Goal: Task Accomplishment & Management: Use online tool/utility

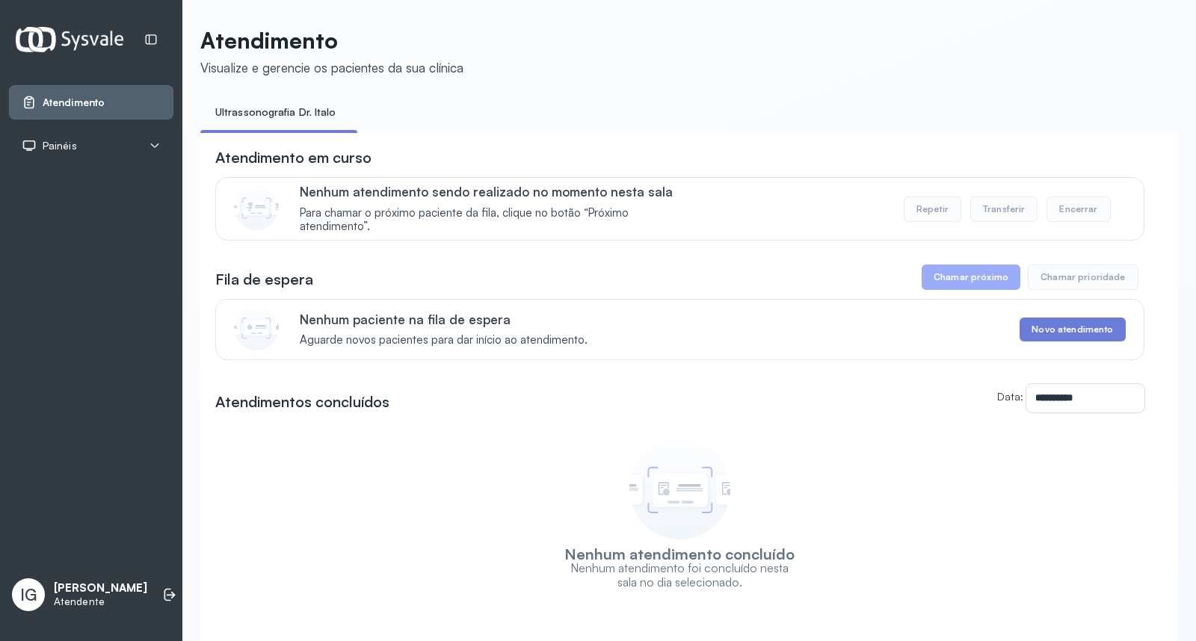
click at [970, 280] on button "Chamar próximo" at bounding box center [971, 277] width 99 height 25
click at [963, 280] on button "Chamar próximo" at bounding box center [971, 277] width 99 height 25
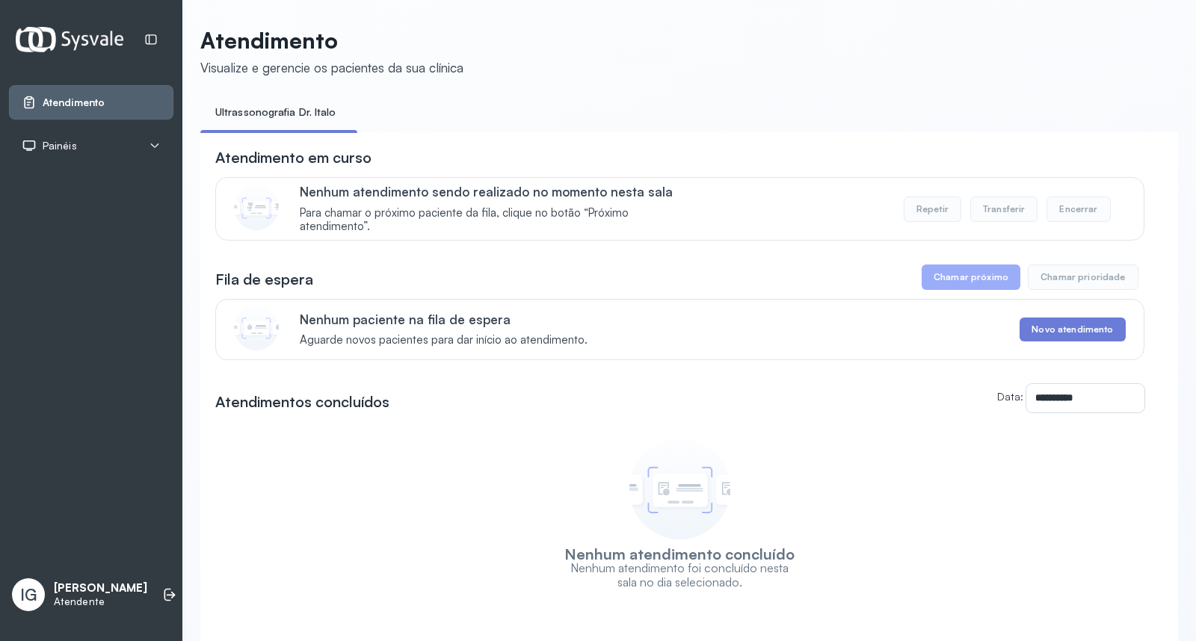
click at [959, 277] on button "Chamar próximo" at bounding box center [971, 277] width 99 height 25
click at [159, 579] on li at bounding box center [169, 595] width 33 height 33
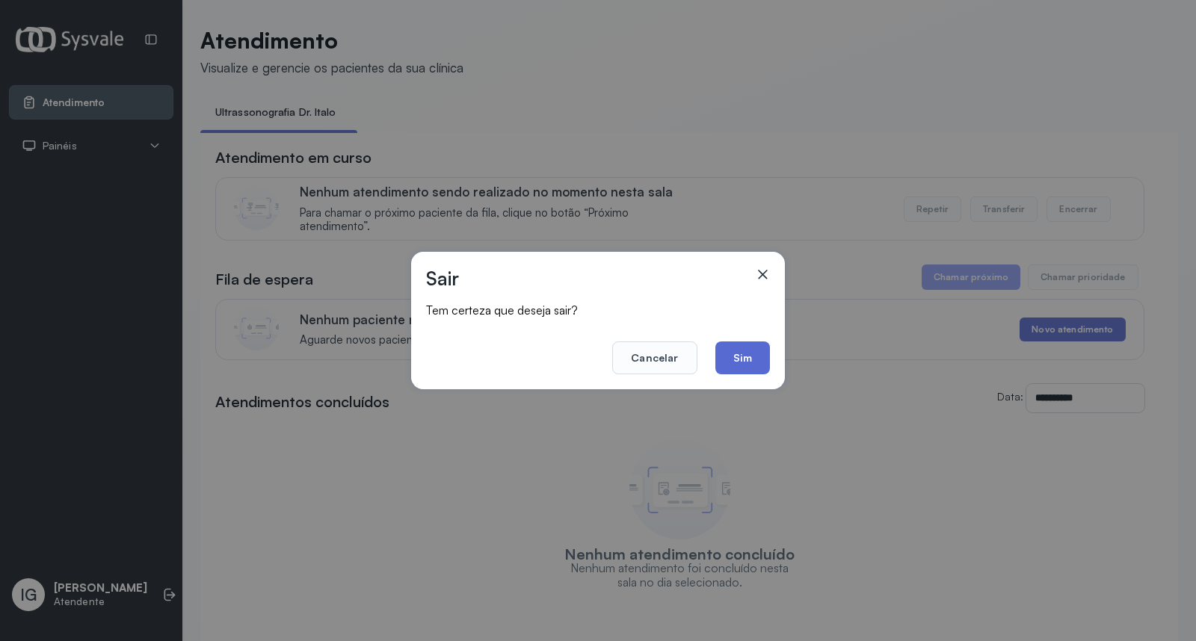
click at [745, 360] on button "Sim" at bounding box center [742, 358] width 55 height 33
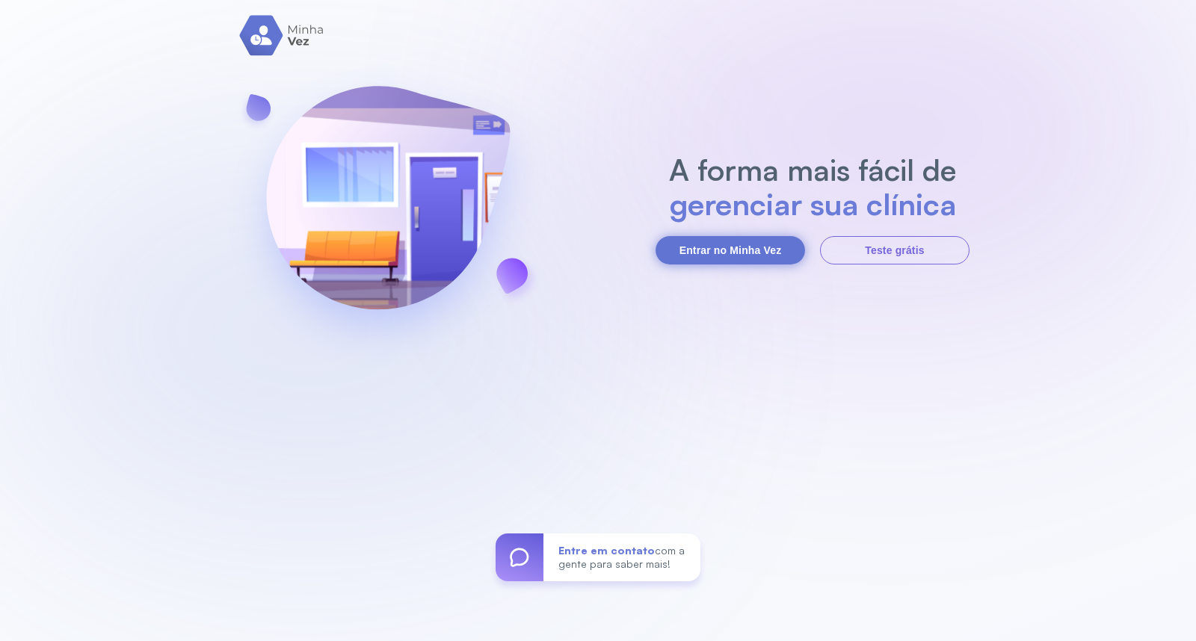
click at [704, 247] on button "Entrar no Minha Vez" at bounding box center [731, 250] width 150 height 28
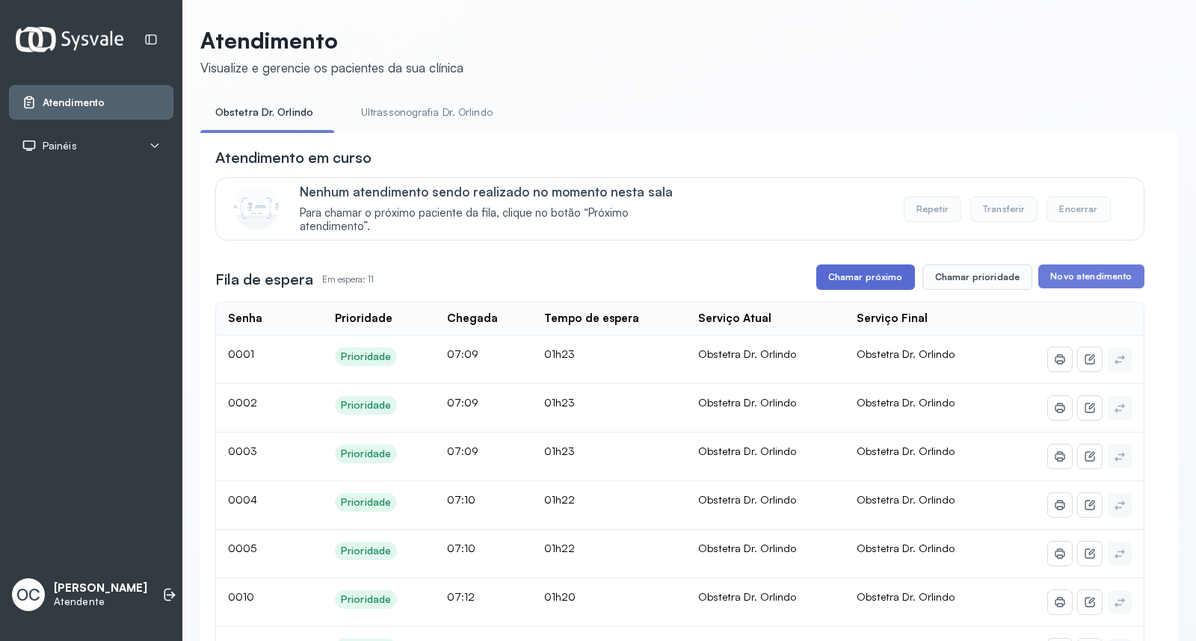
click at [865, 272] on button "Chamar próximo" at bounding box center [865, 277] width 99 height 25
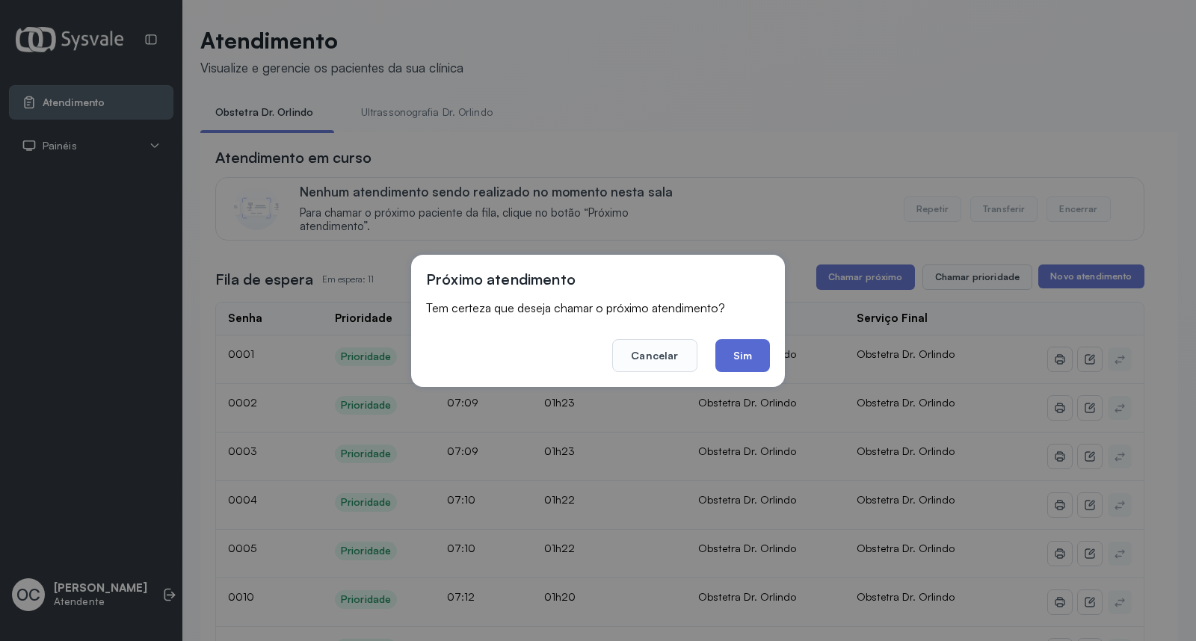
click at [742, 363] on button "Sim" at bounding box center [742, 355] width 55 height 33
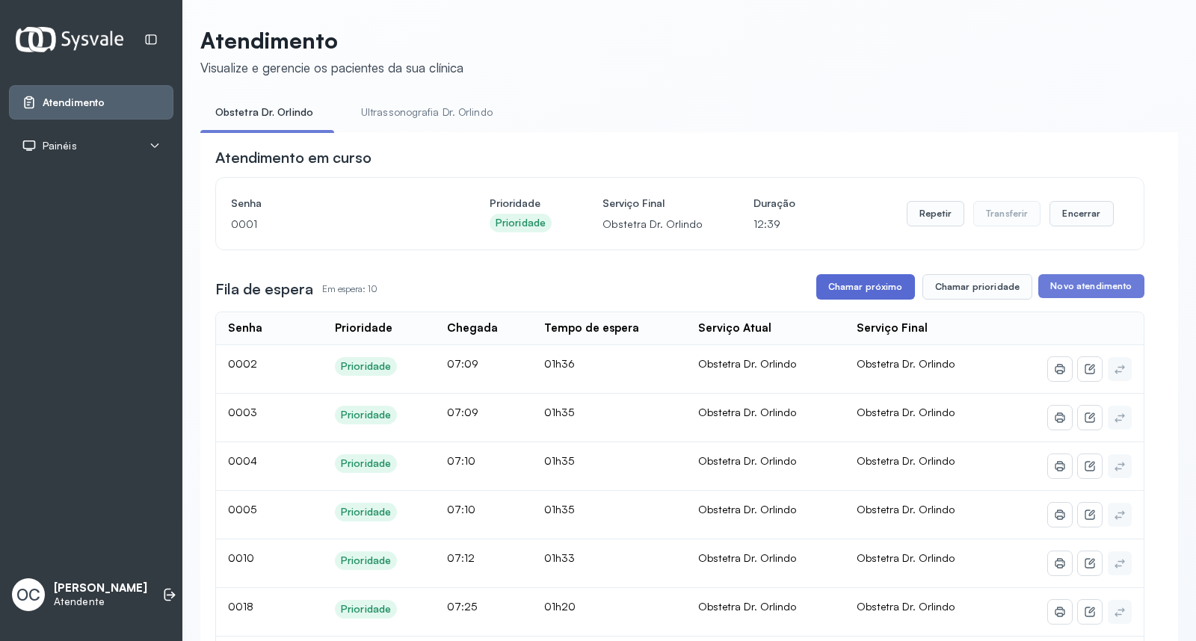
click at [872, 294] on button "Chamar próximo" at bounding box center [865, 286] width 99 height 25
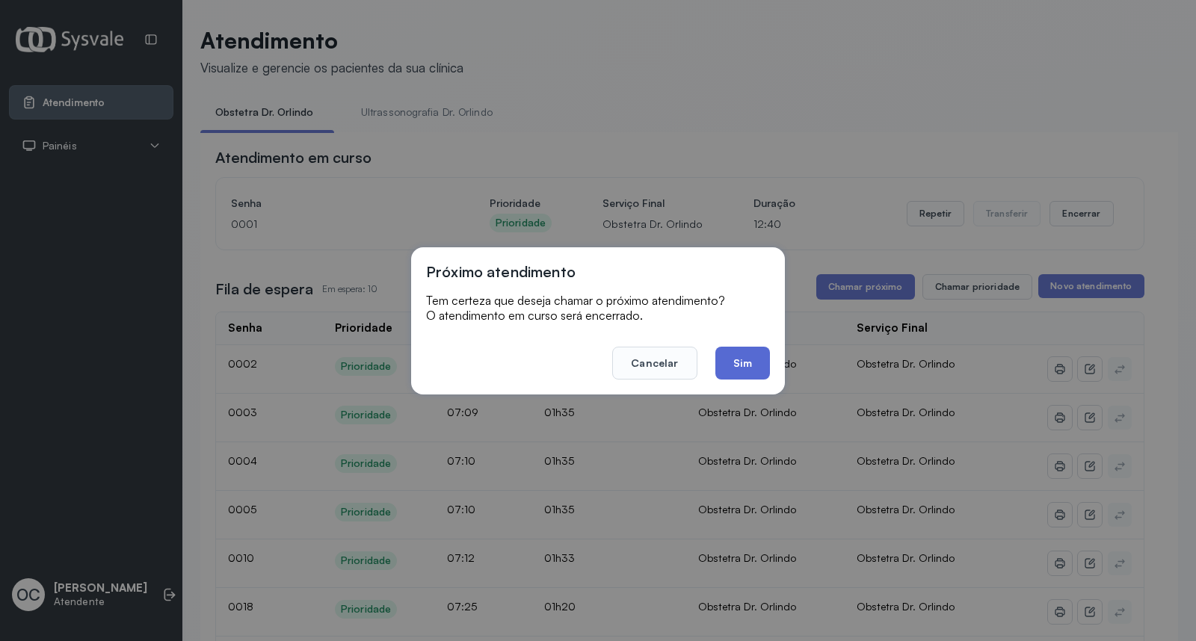
click at [730, 369] on button "Sim" at bounding box center [742, 363] width 55 height 33
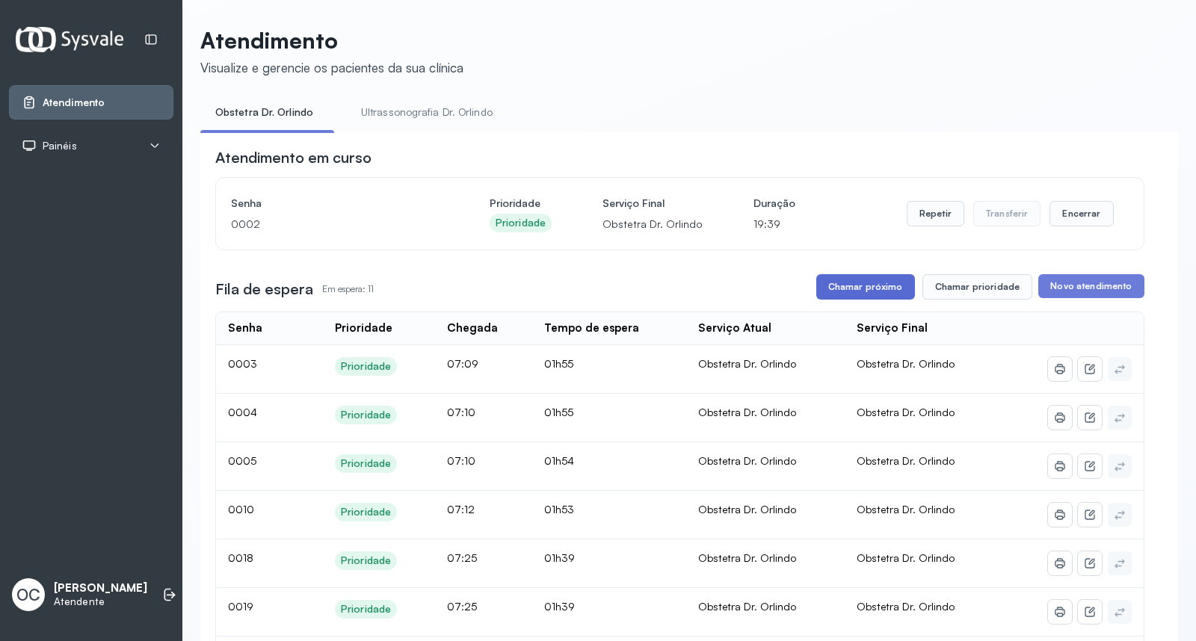
click at [872, 292] on button "Chamar próximo" at bounding box center [865, 286] width 99 height 25
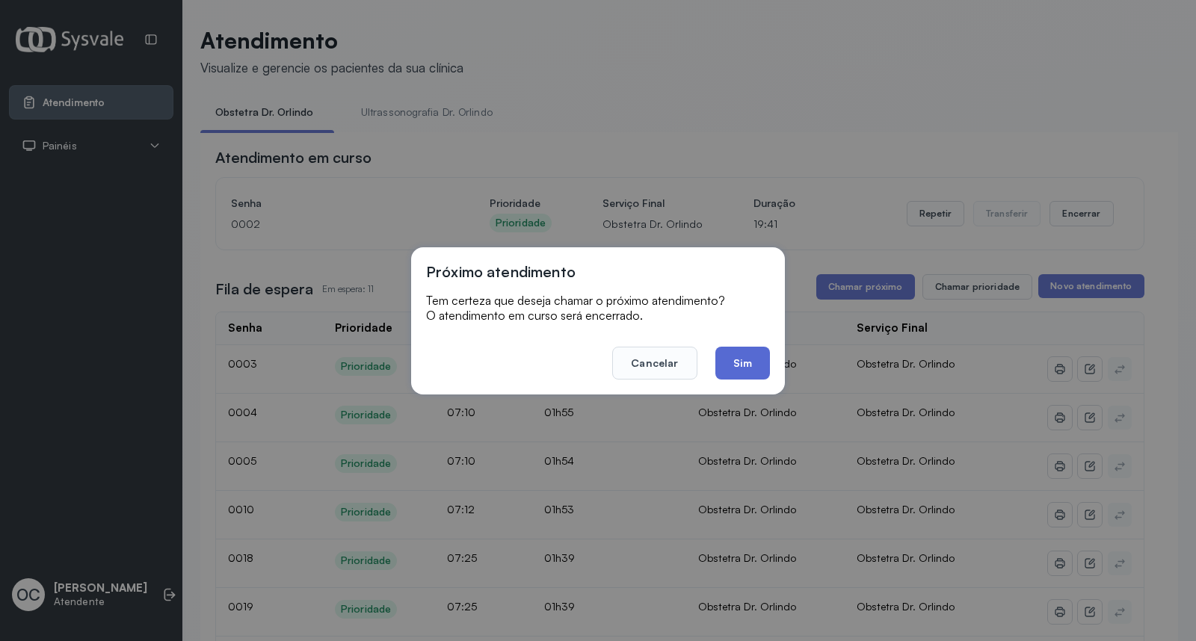
click at [757, 360] on button "Sim" at bounding box center [742, 363] width 55 height 33
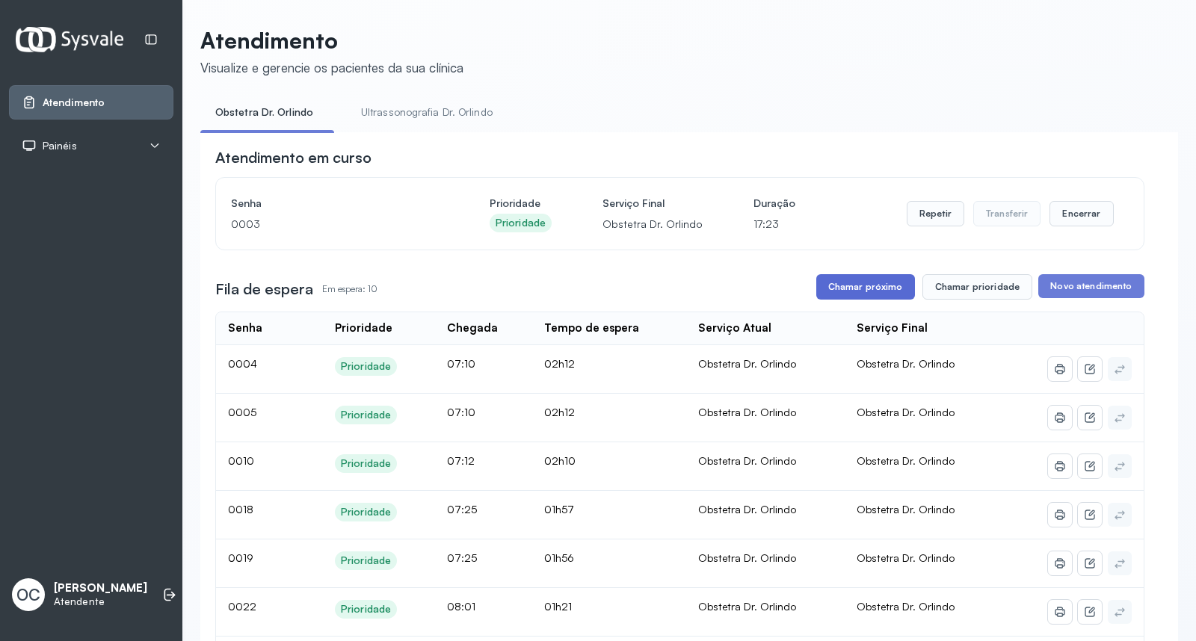
click at [871, 300] on button "Chamar próximo" at bounding box center [865, 286] width 99 height 25
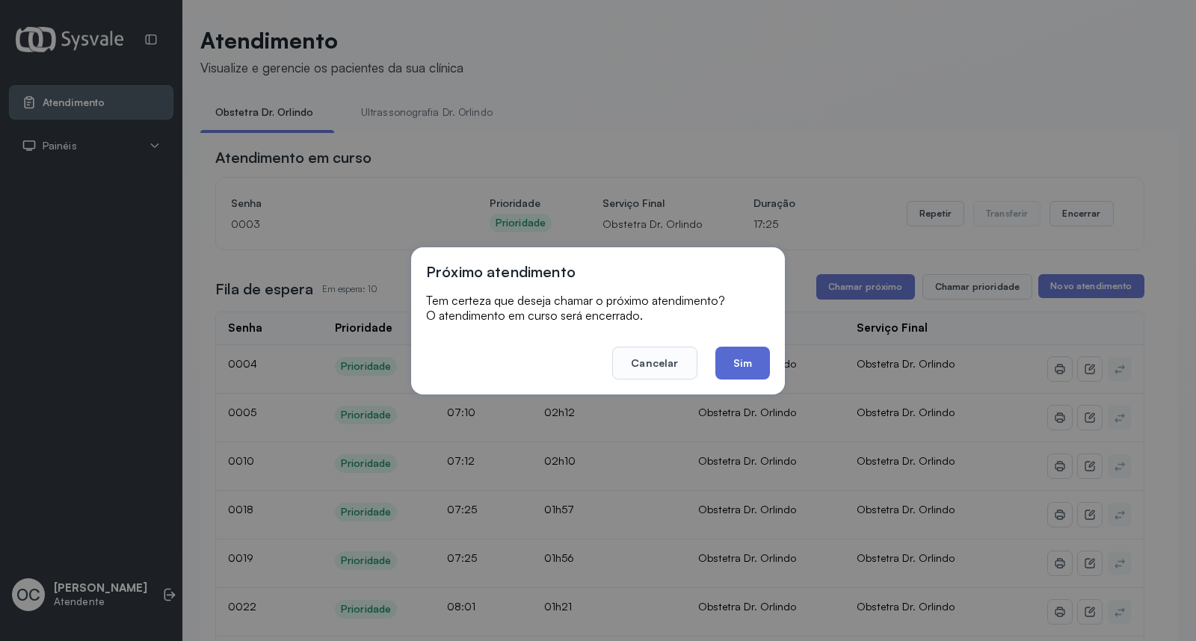
click at [736, 368] on button "Sim" at bounding box center [742, 363] width 55 height 33
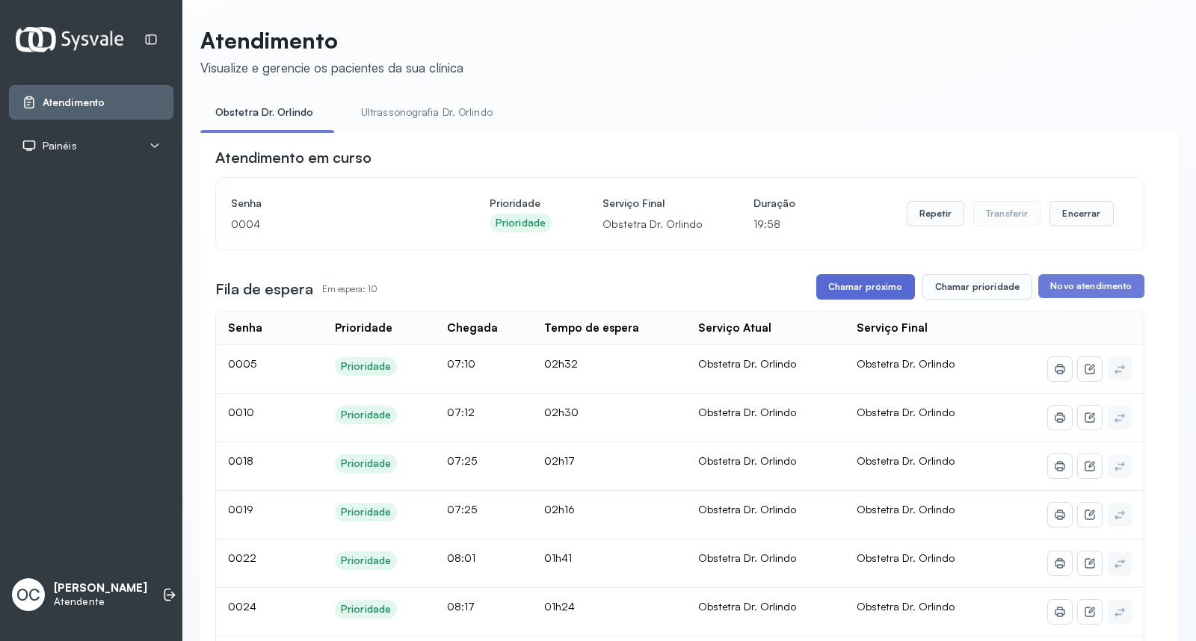
click at [864, 286] on button "Chamar próximo" at bounding box center [865, 286] width 99 height 25
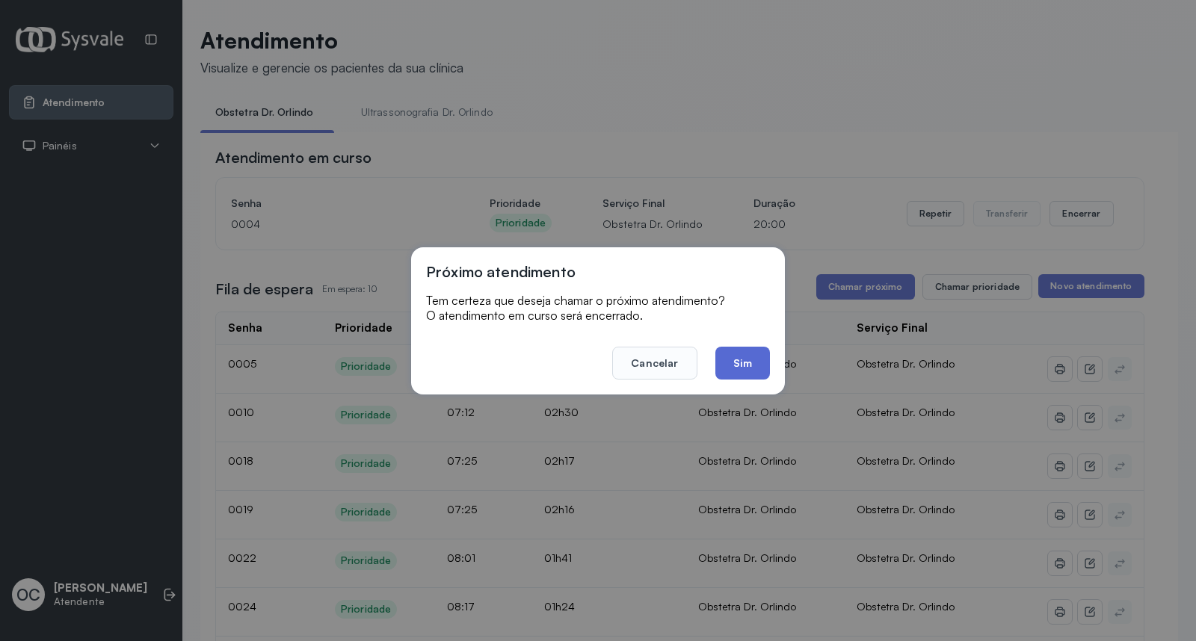
click at [748, 370] on button "Sim" at bounding box center [742, 363] width 55 height 33
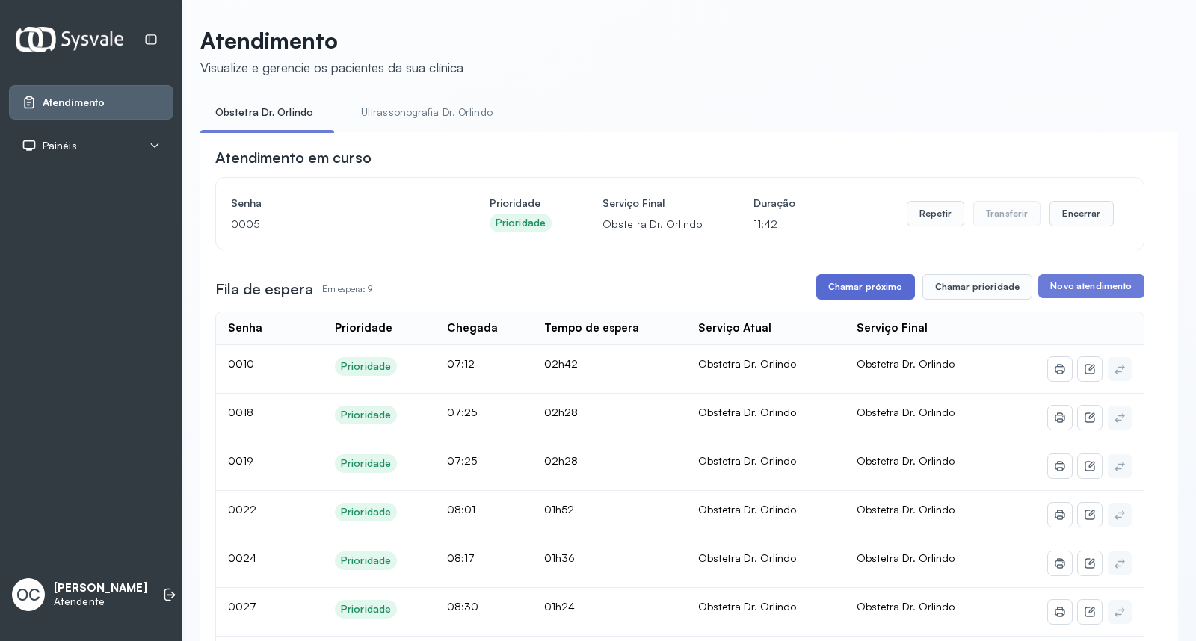
click at [858, 300] on button "Chamar próximo" at bounding box center [865, 286] width 99 height 25
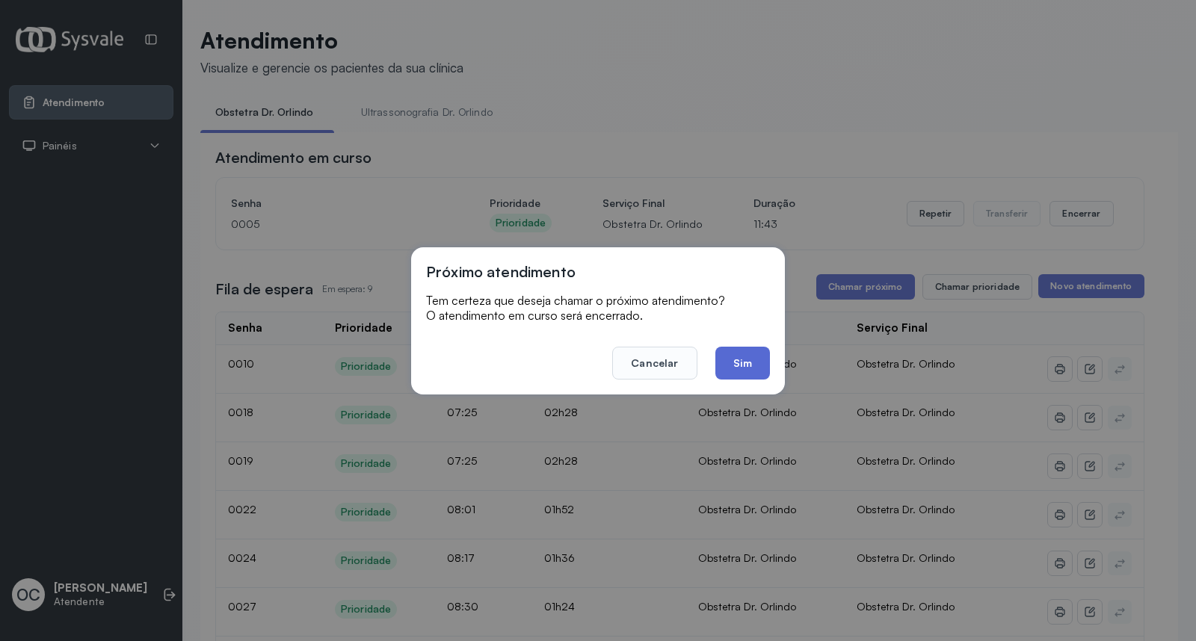
click at [751, 361] on button "Sim" at bounding box center [742, 363] width 55 height 33
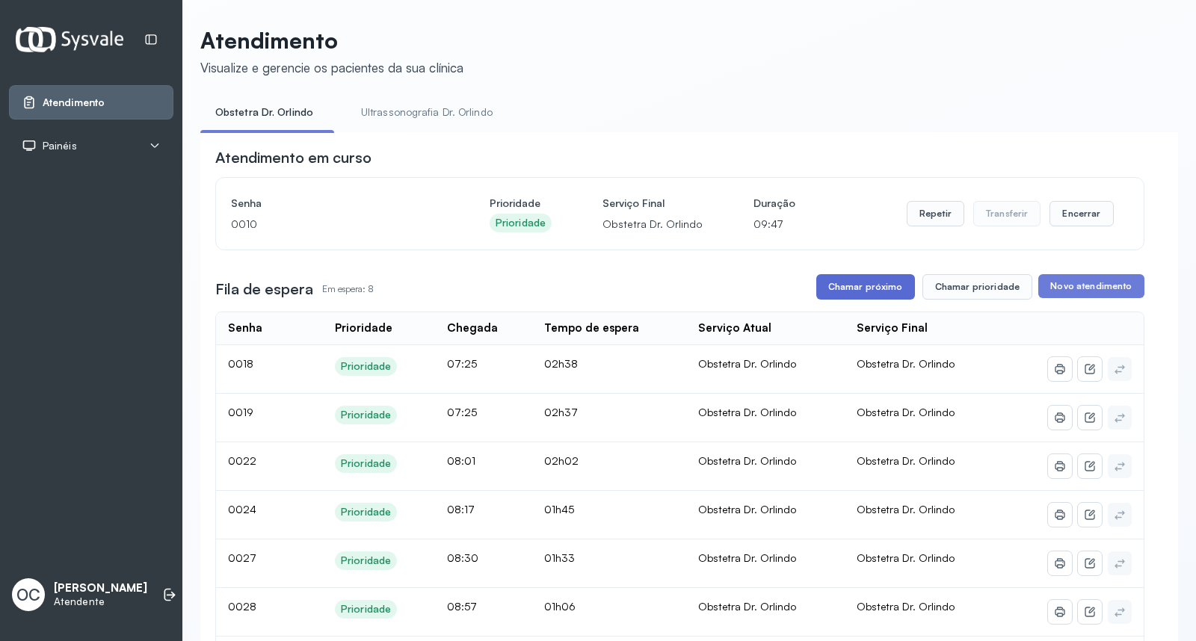
click at [839, 289] on button "Chamar próximo" at bounding box center [865, 286] width 99 height 25
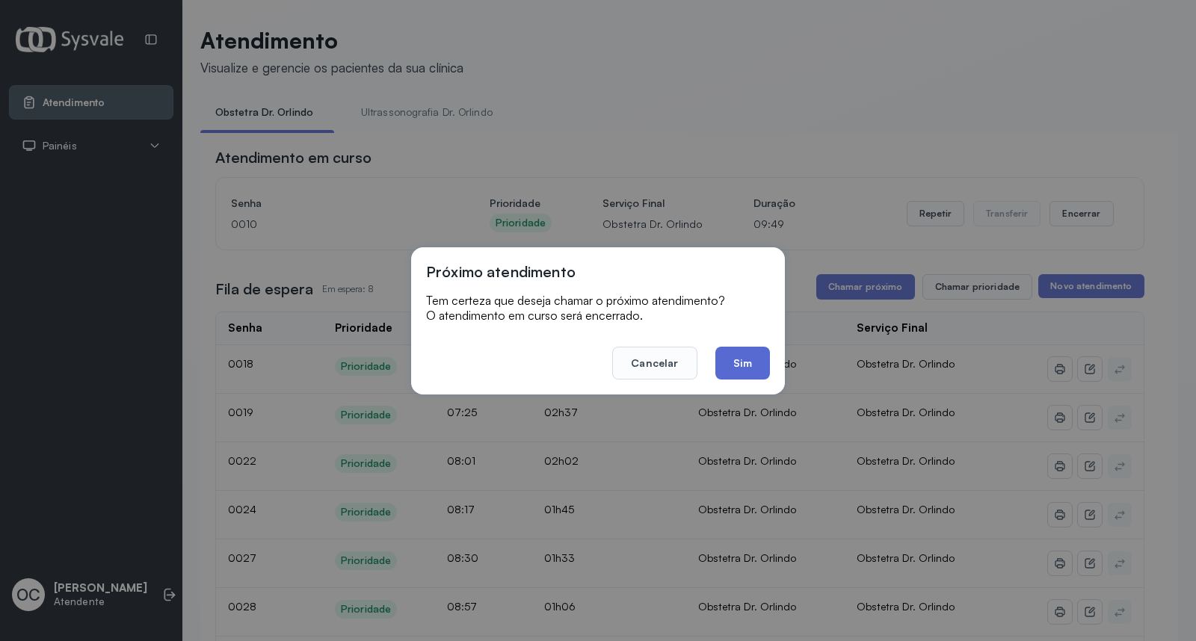
click at [761, 364] on button "Sim" at bounding box center [742, 363] width 55 height 33
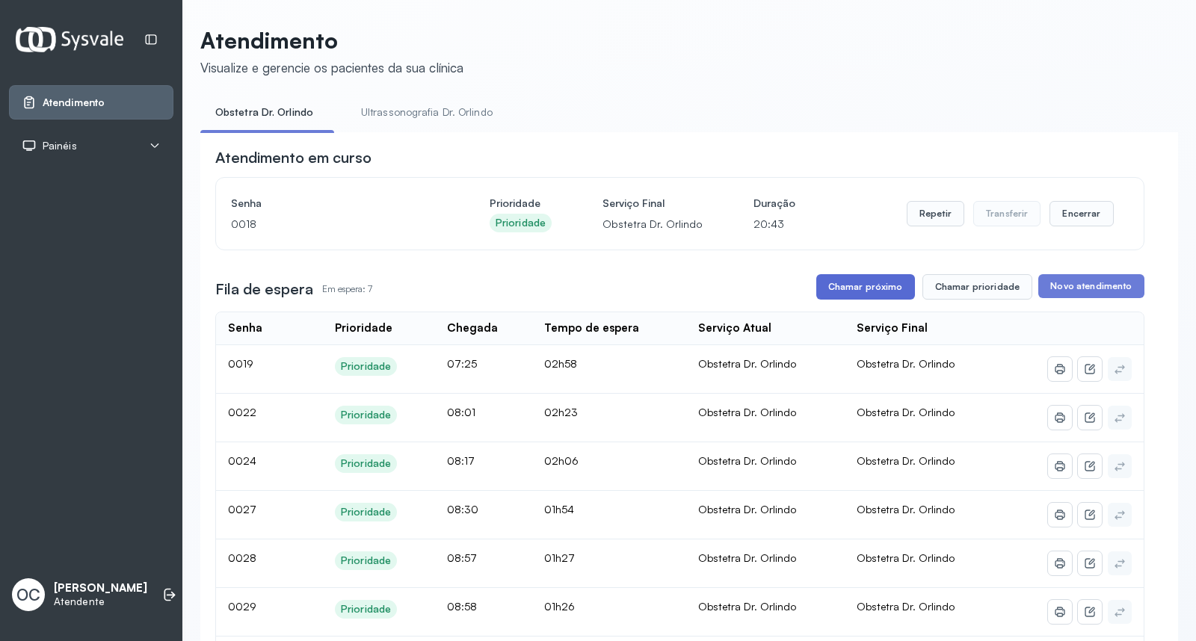
click at [849, 287] on button "Chamar próximo" at bounding box center [865, 286] width 99 height 25
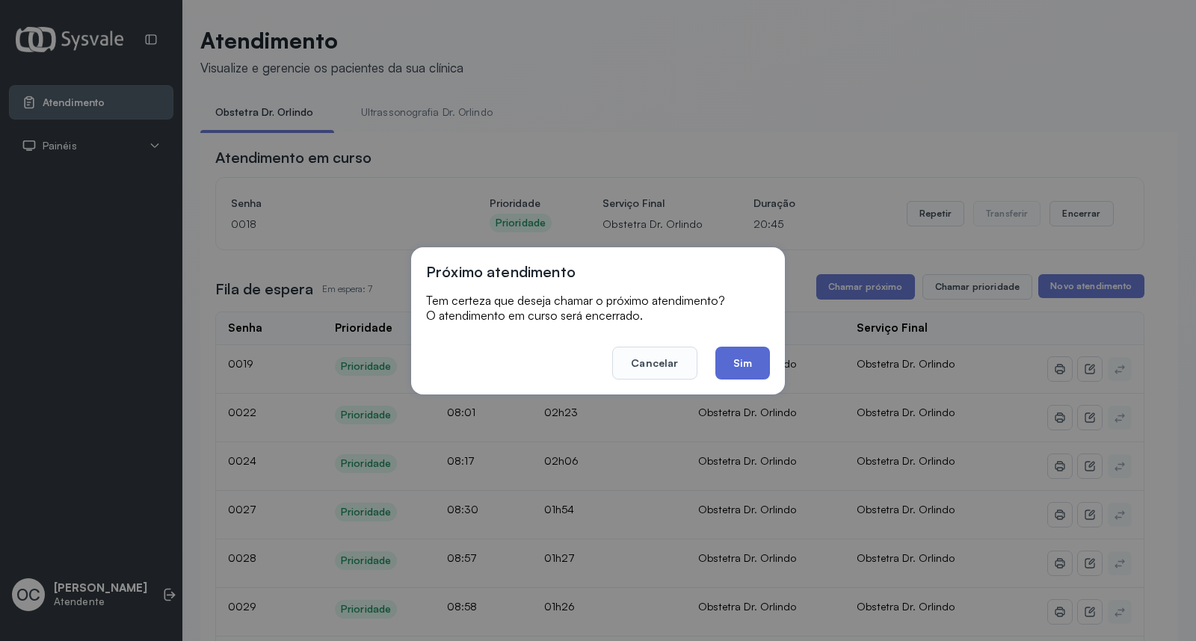
click at [741, 364] on button "Sim" at bounding box center [742, 363] width 55 height 33
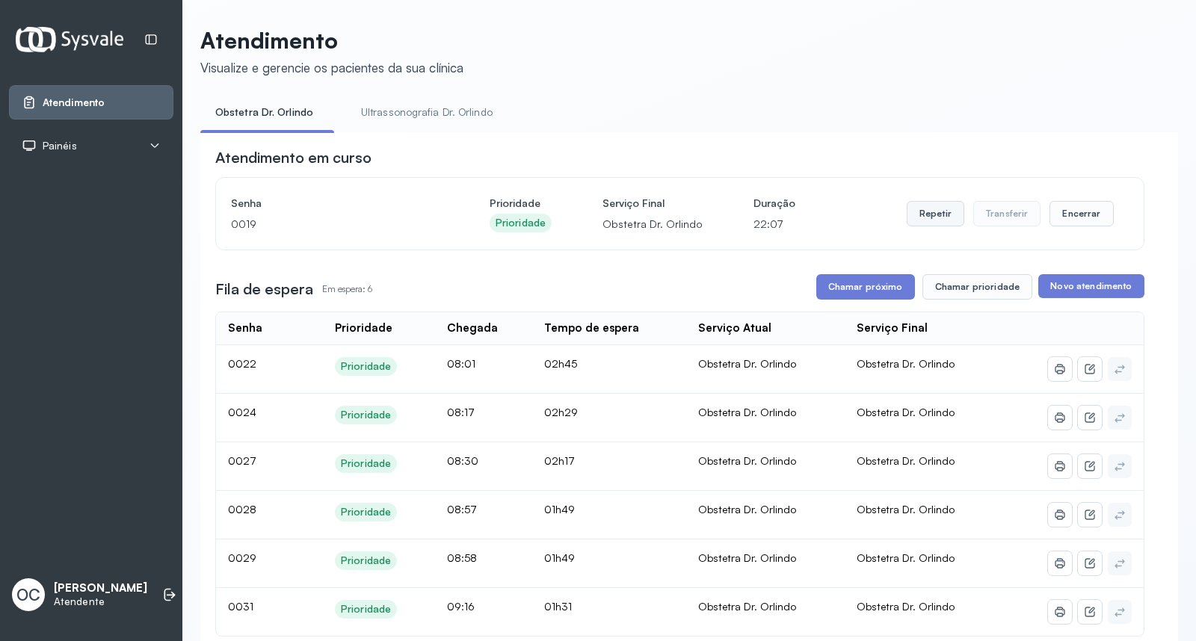
click at [932, 215] on button "Repetir" at bounding box center [936, 213] width 58 height 25
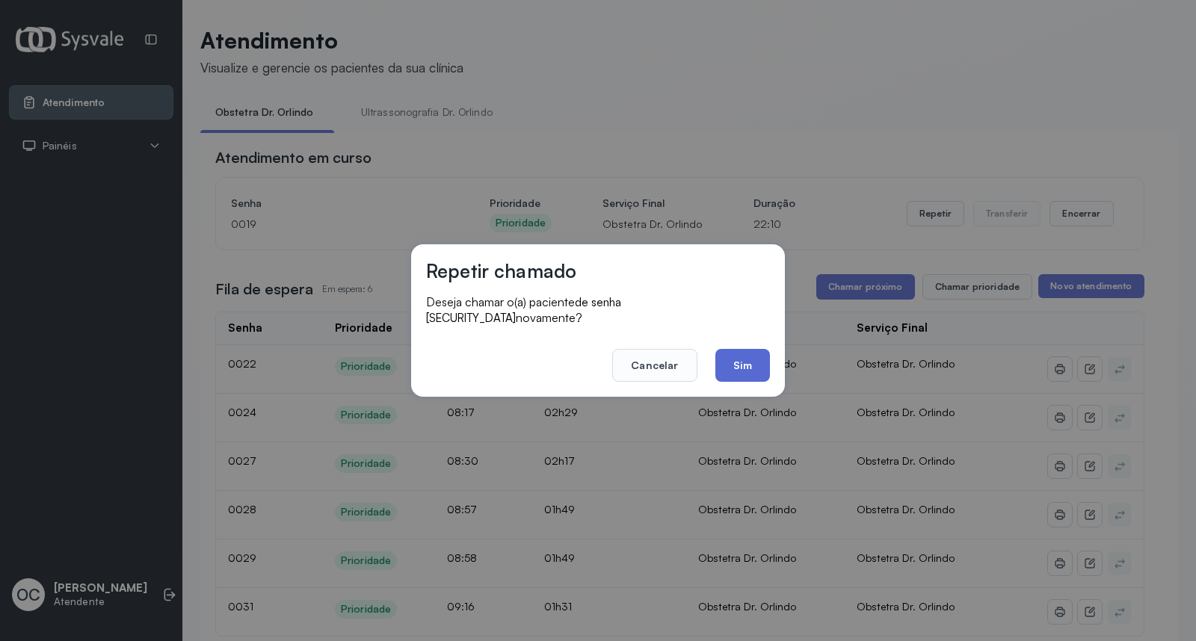
click at [734, 349] on button "Sim" at bounding box center [742, 365] width 55 height 33
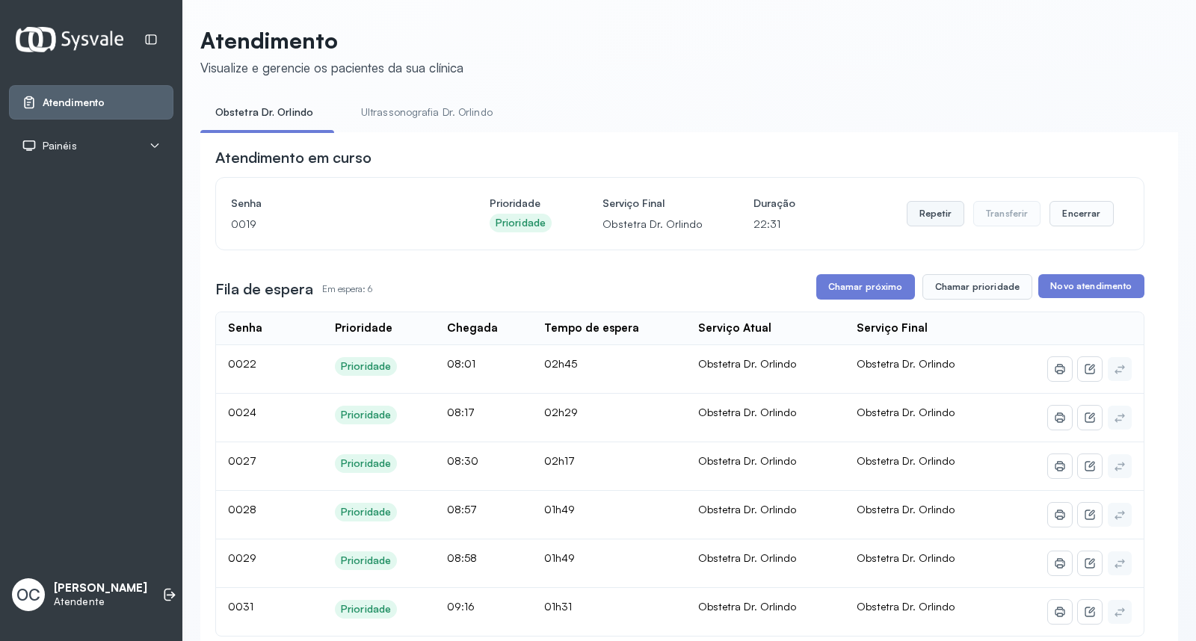
click at [929, 212] on button "Repetir" at bounding box center [936, 213] width 58 height 25
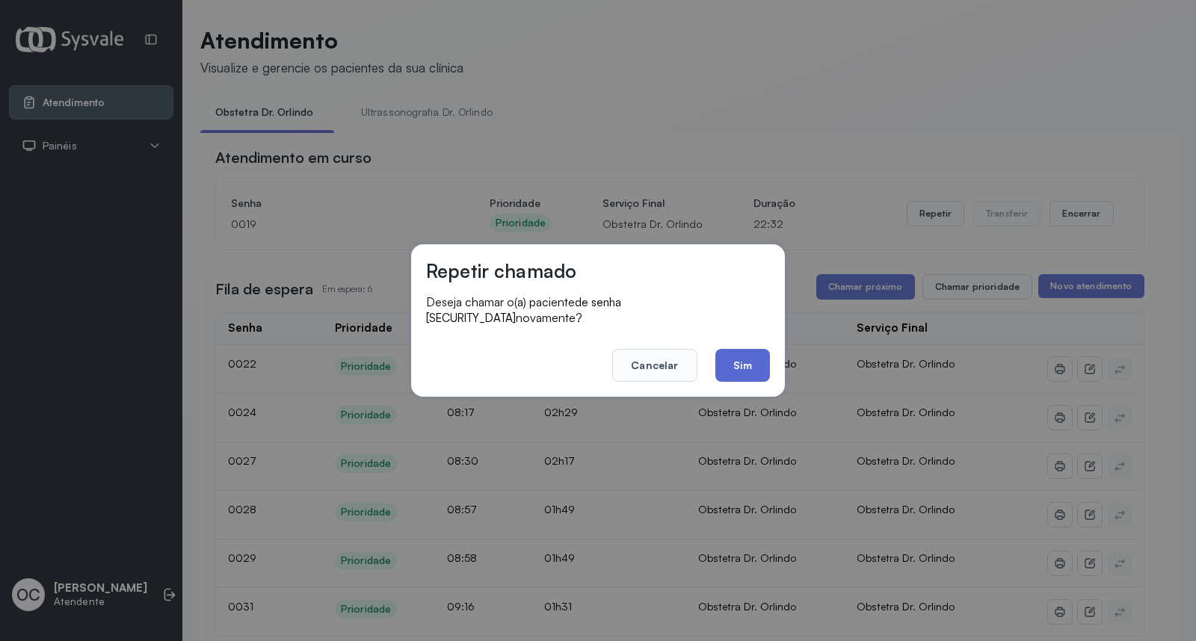
click at [748, 362] on button "Sim" at bounding box center [742, 365] width 55 height 33
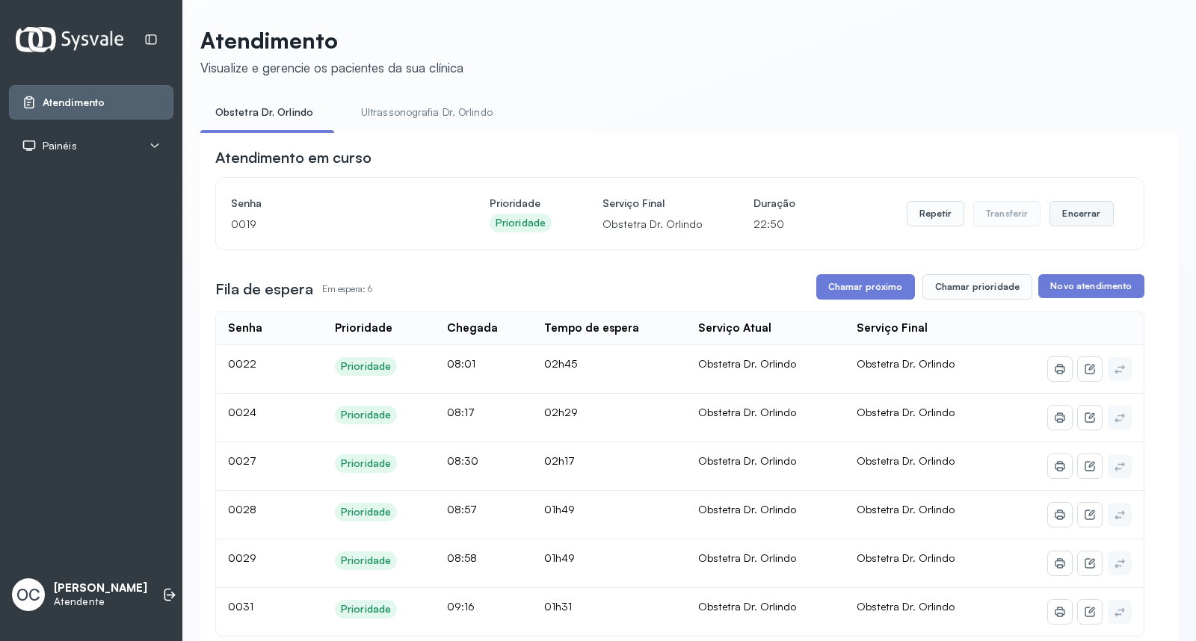
click at [1074, 227] on button "Encerrar" at bounding box center [1082, 213] width 64 height 25
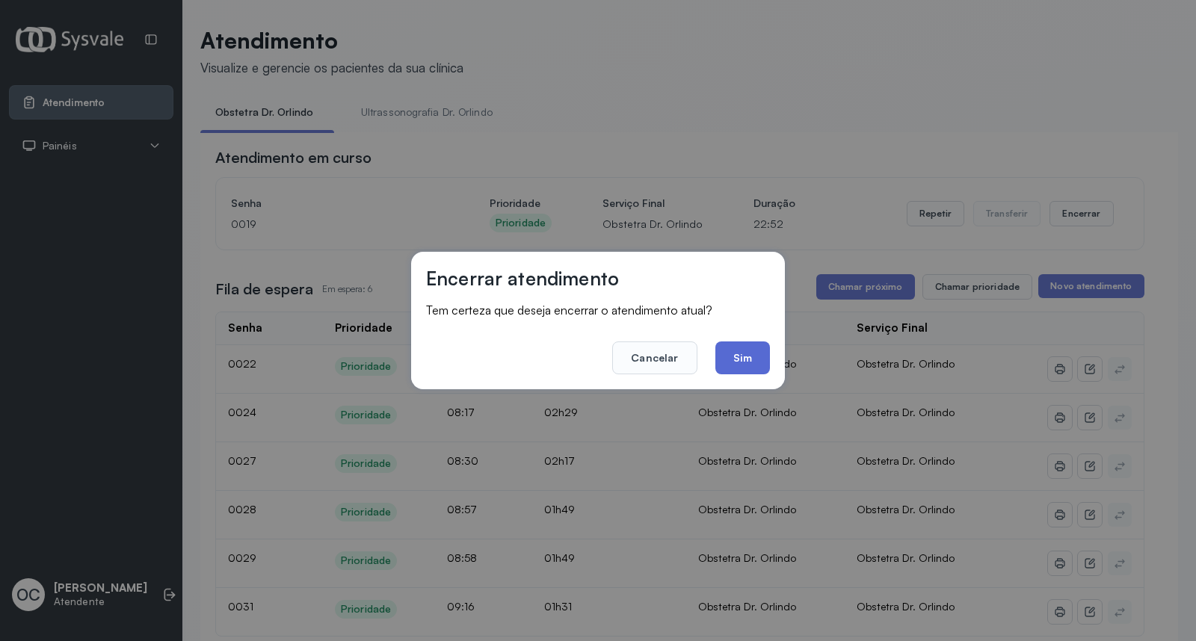
click at [742, 360] on button "Sim" at bounding box center [742, 358] width 55 height 33
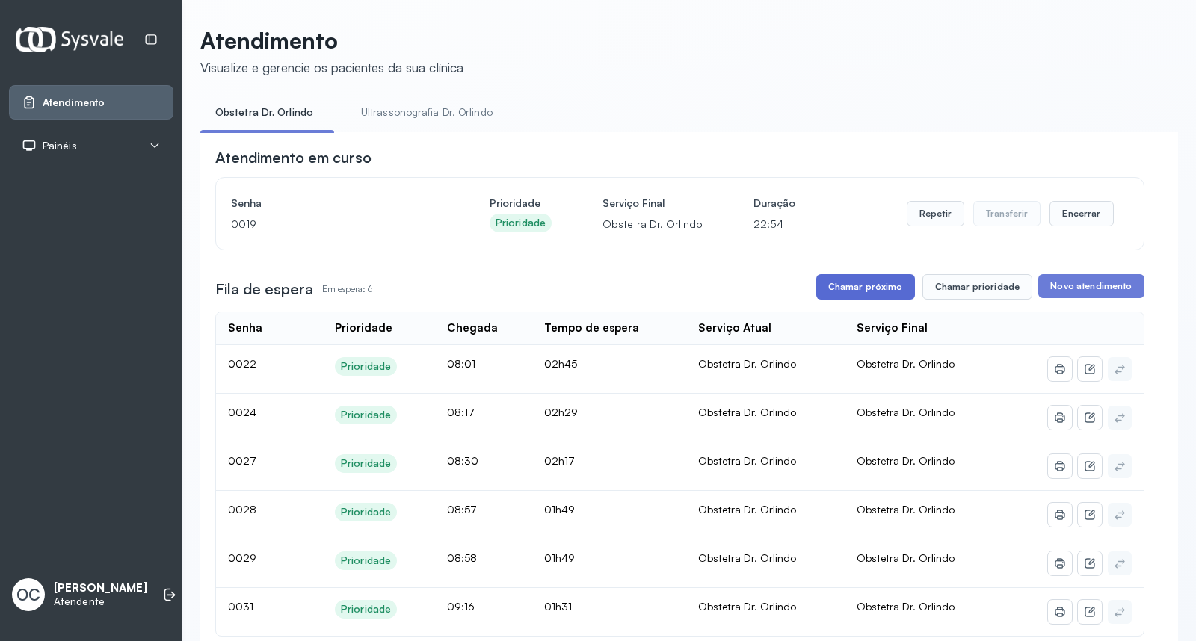
click at [876, 297] on button "Chamar próximo" at bounding box center [865, 286] width 99 height 25
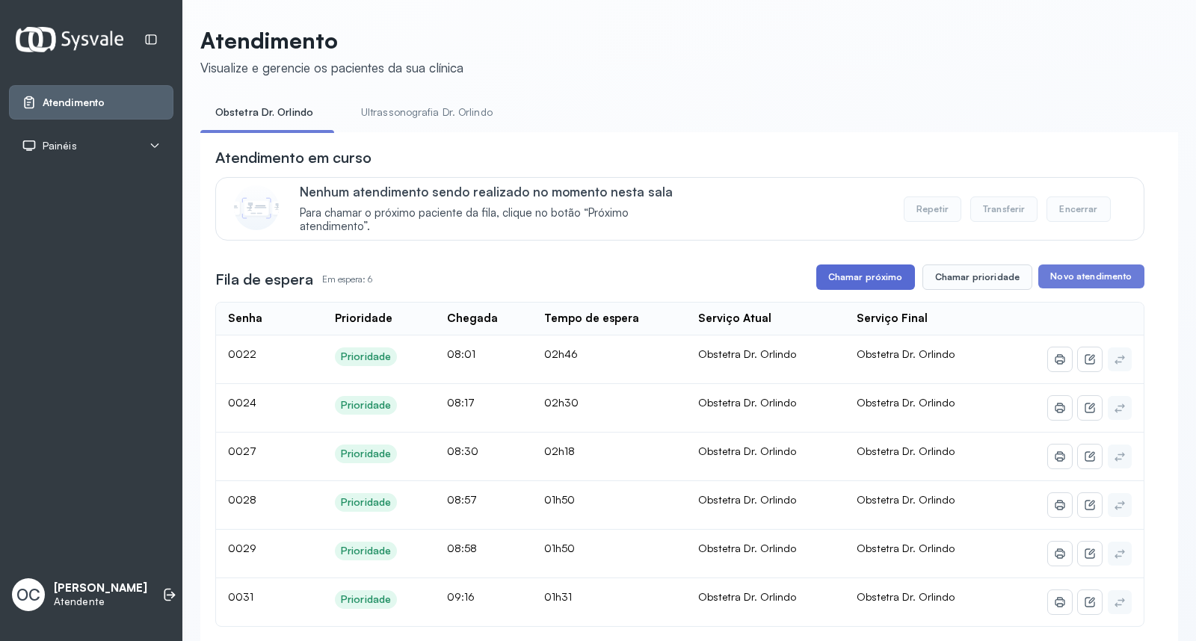
click at [861, 274] on button "Chamar próximo" at bounding box center [865, 277] width 99 height 25
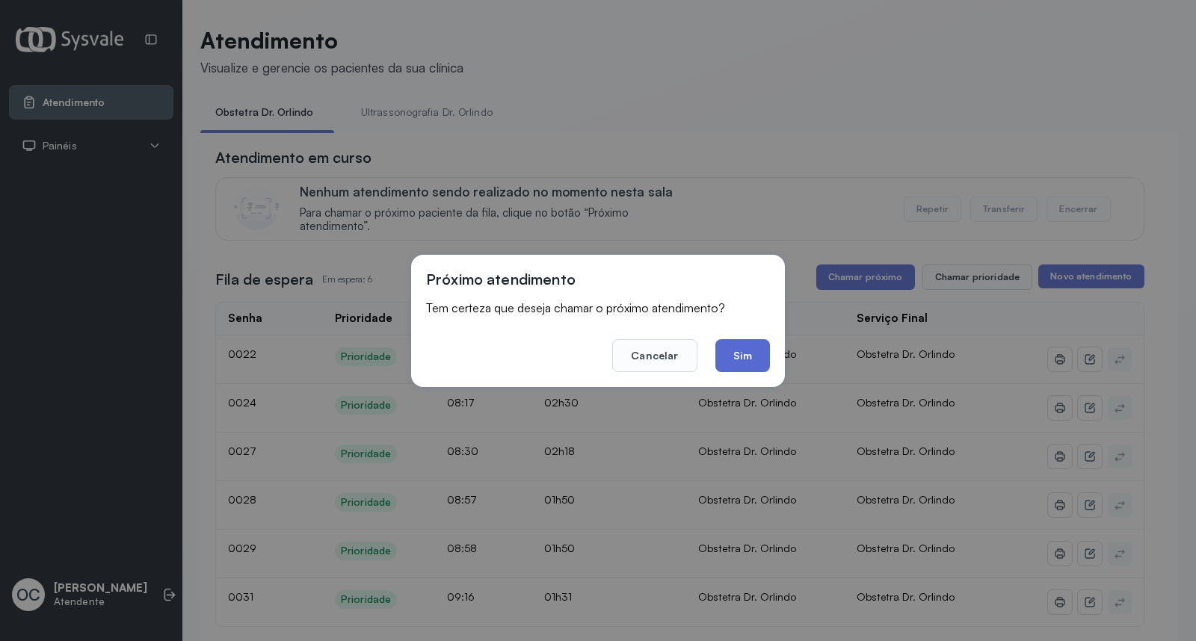
click at [738, 348] on button "Sim" at bounding box center [742, 355] width 55 height 33
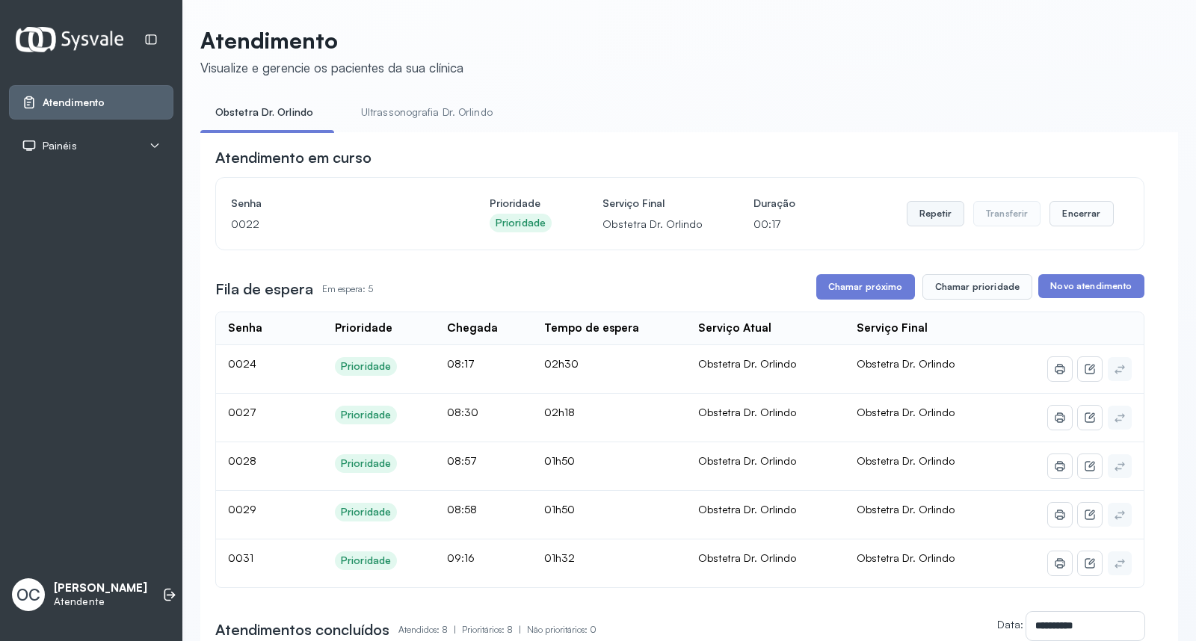
click at [923, 222] on button "Repetir" at bounding box center [936, 213] width 58 height 25
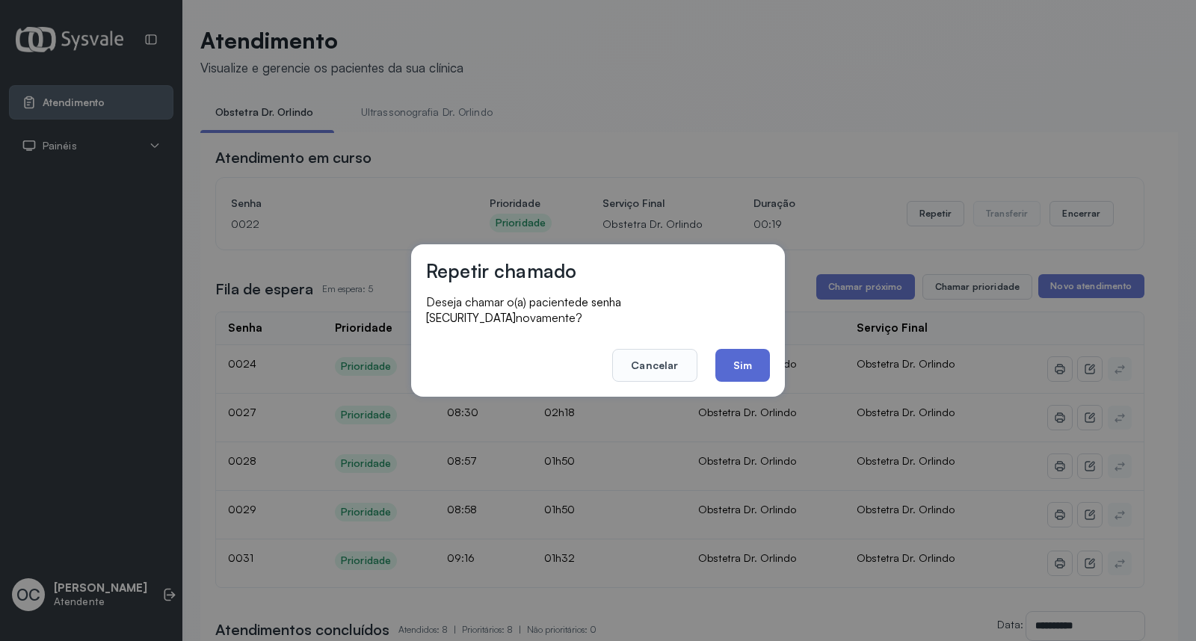
click at [759, 363] on button "Sim" at bounding box center [742, 365] width 55 height 33
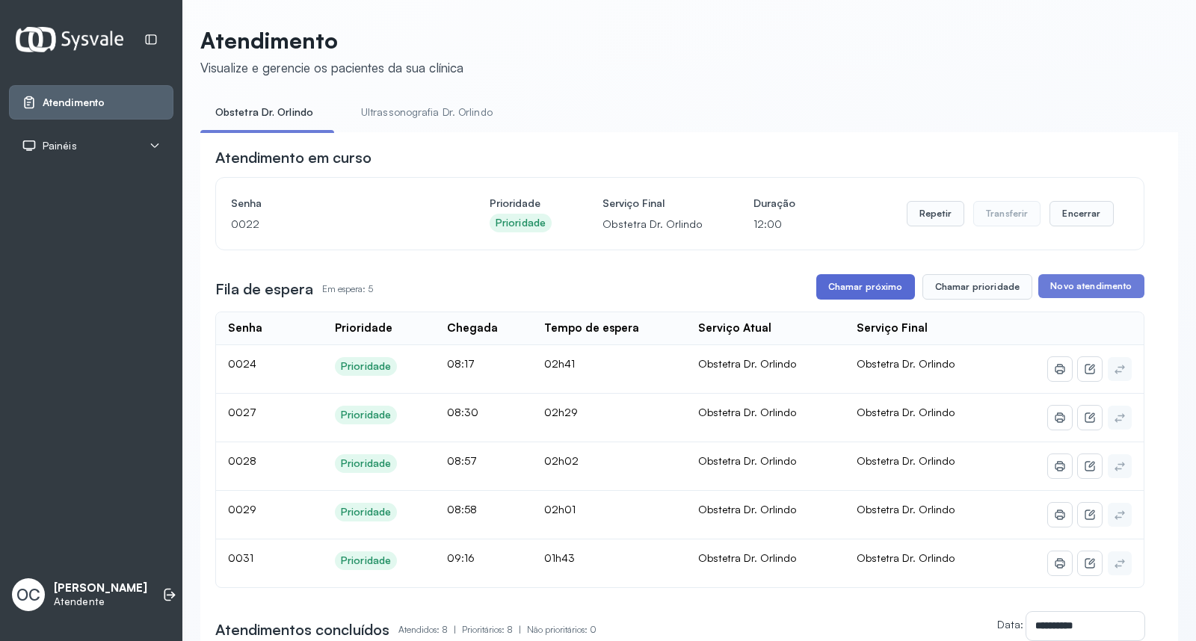
click at [852, 292] on button "Chamar próximo" at bounding box center [865, 286] width 99 height 25
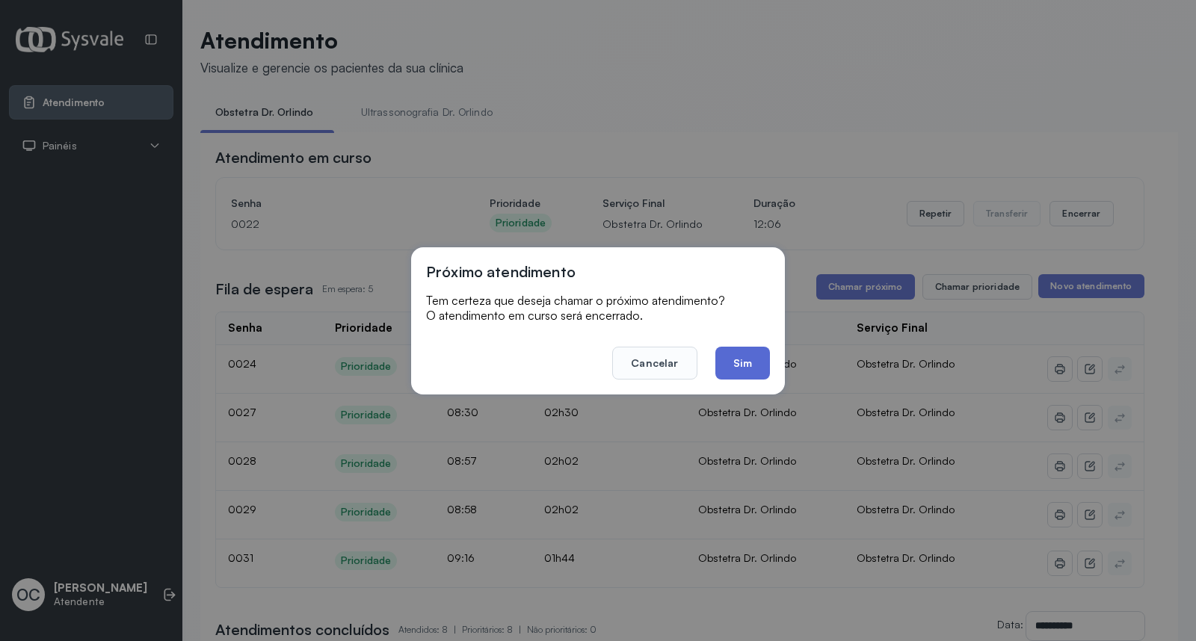
click at [750, 364] on button "Sim" at bounding box center [742, 363] width 55 height 33
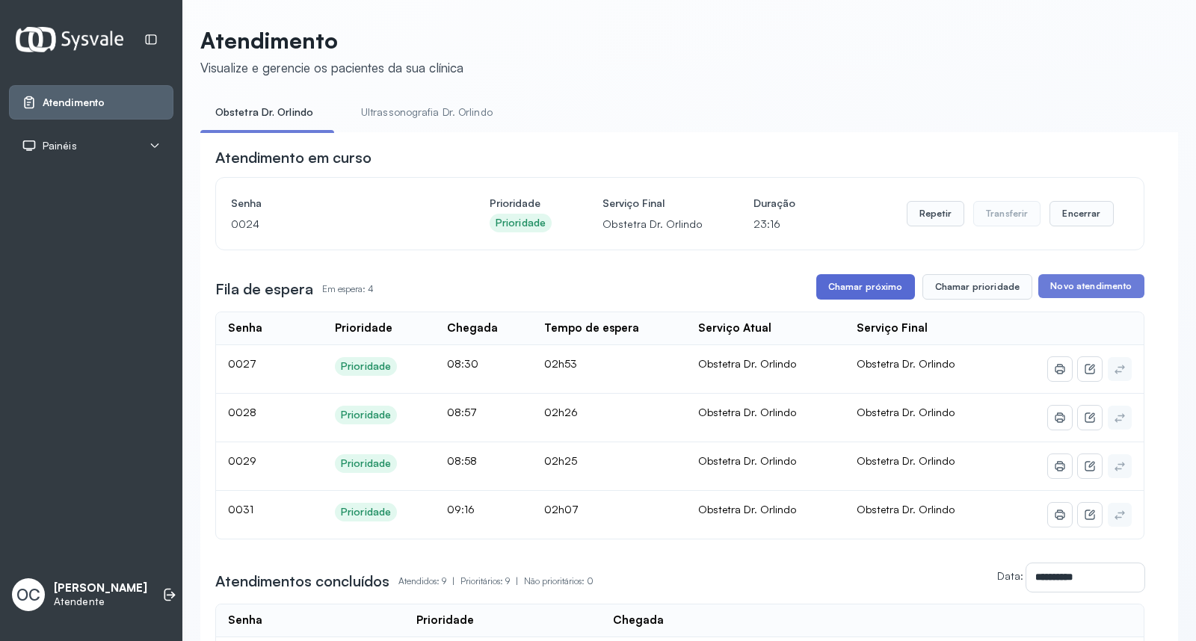
click at [862, 286] on button "Chamar próximo" at bounding box center [865, 286] width 99 height 25
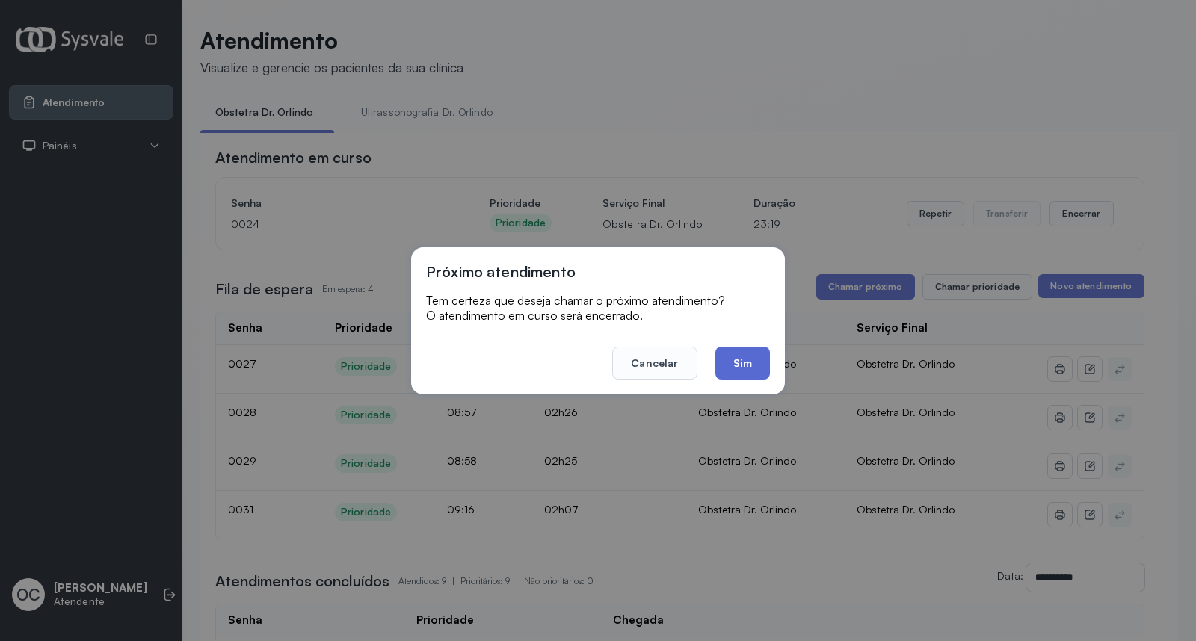
click at [742, 363] on button "Sim" at bounding box center [742, 363] width 55 height 33
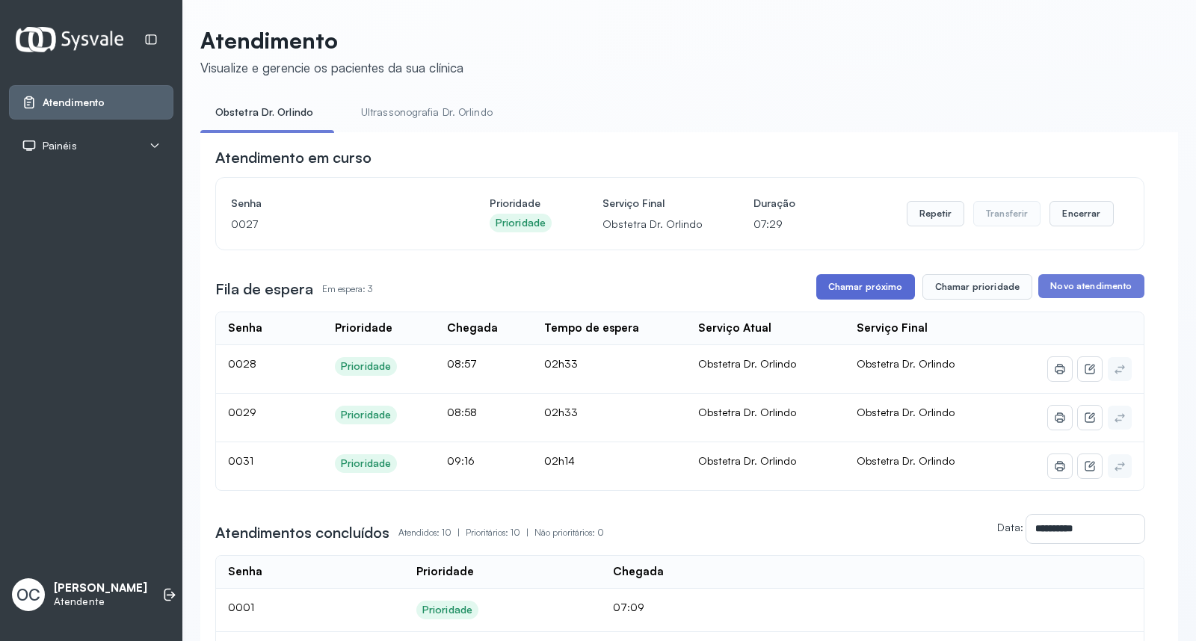
click at [872, 292] on button "Chamar próximo" at bounding box center [865, 286] width 99 height 25
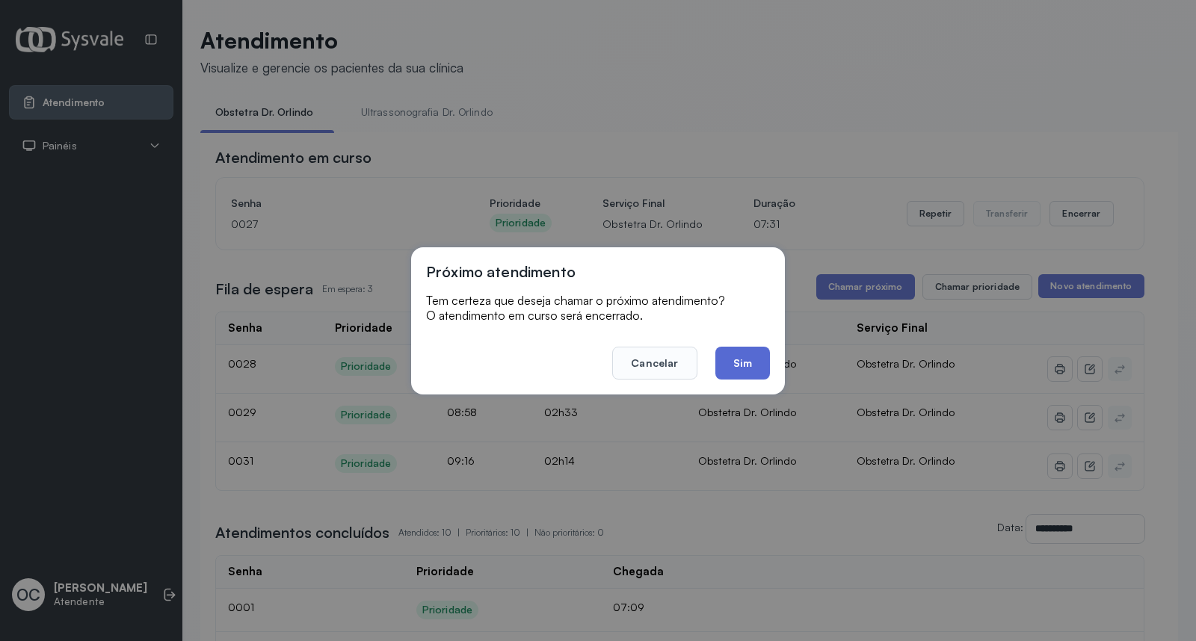
click at [729, 366] on button "Sim" at bounding box center [742, 363] width 55 height 33
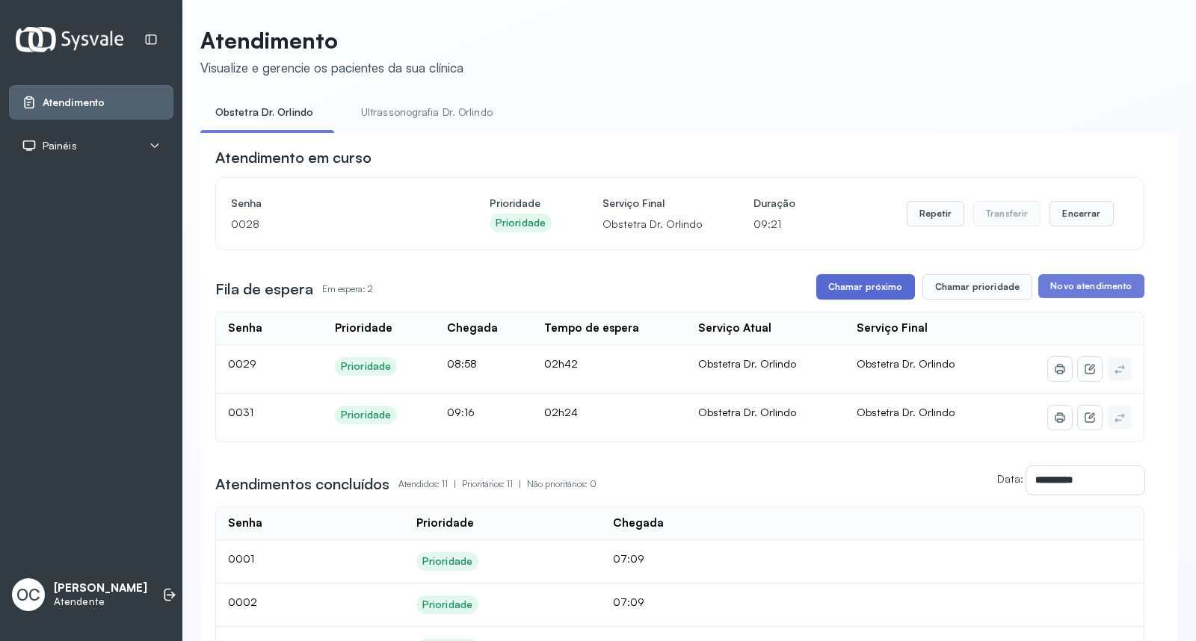
click at [867, 289] on button "Chamar próximo" at bounding box center [865, 286] width 99 height 25
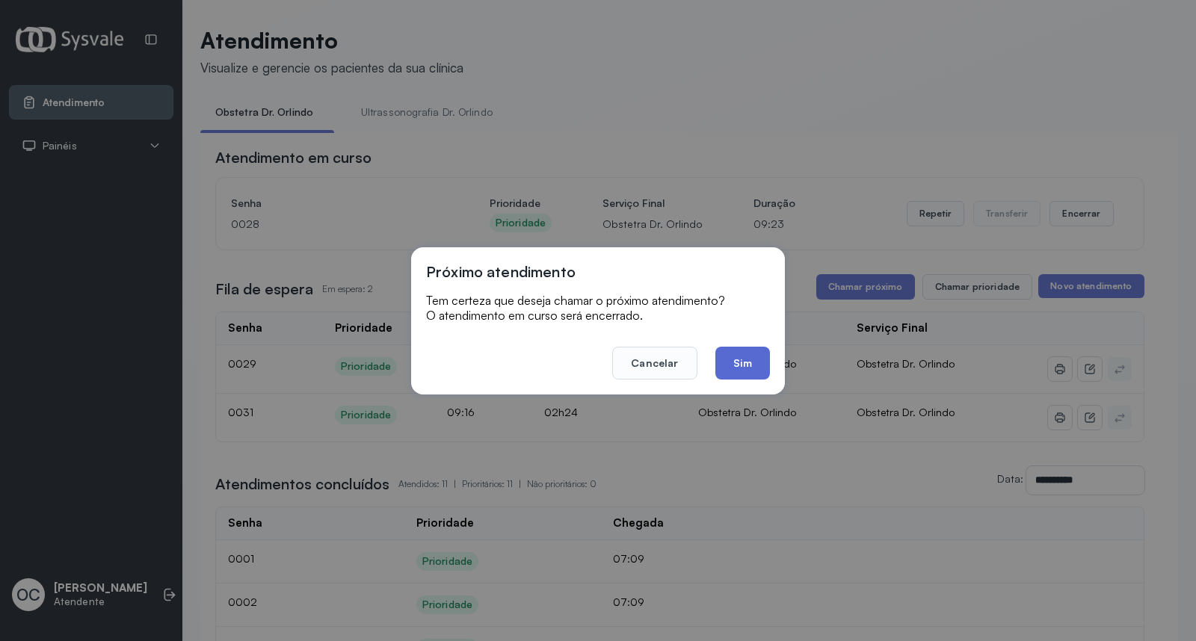
click at [739, 367] on button "Sim" at bounding box center [742, 363] width 55 height 33
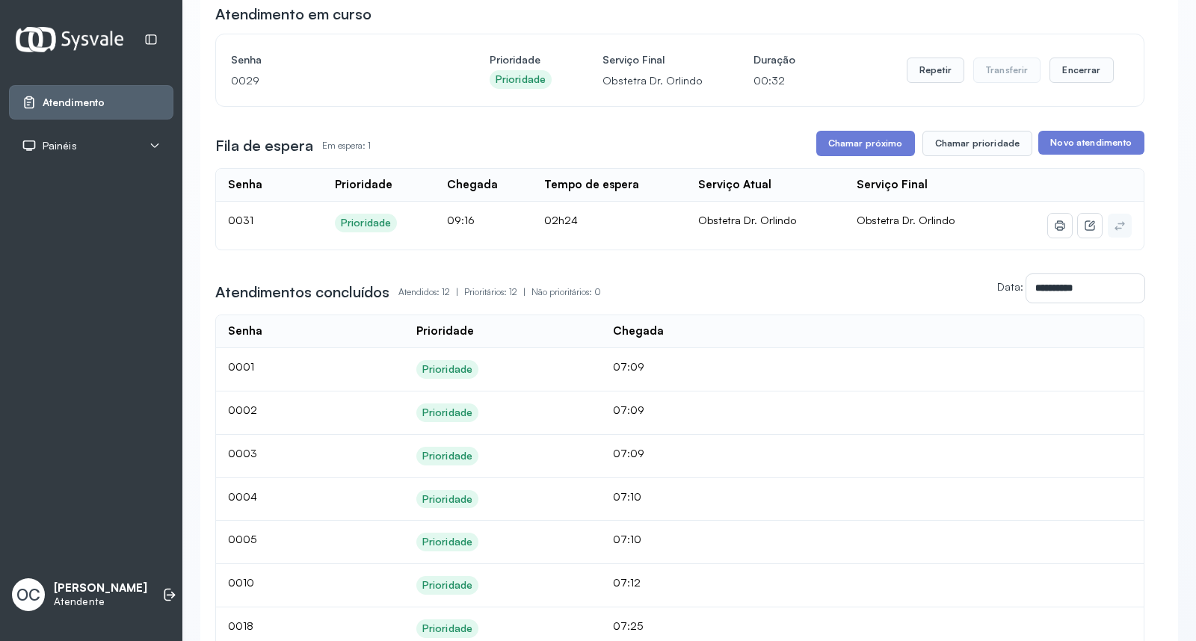
scroll to position [132, 0]
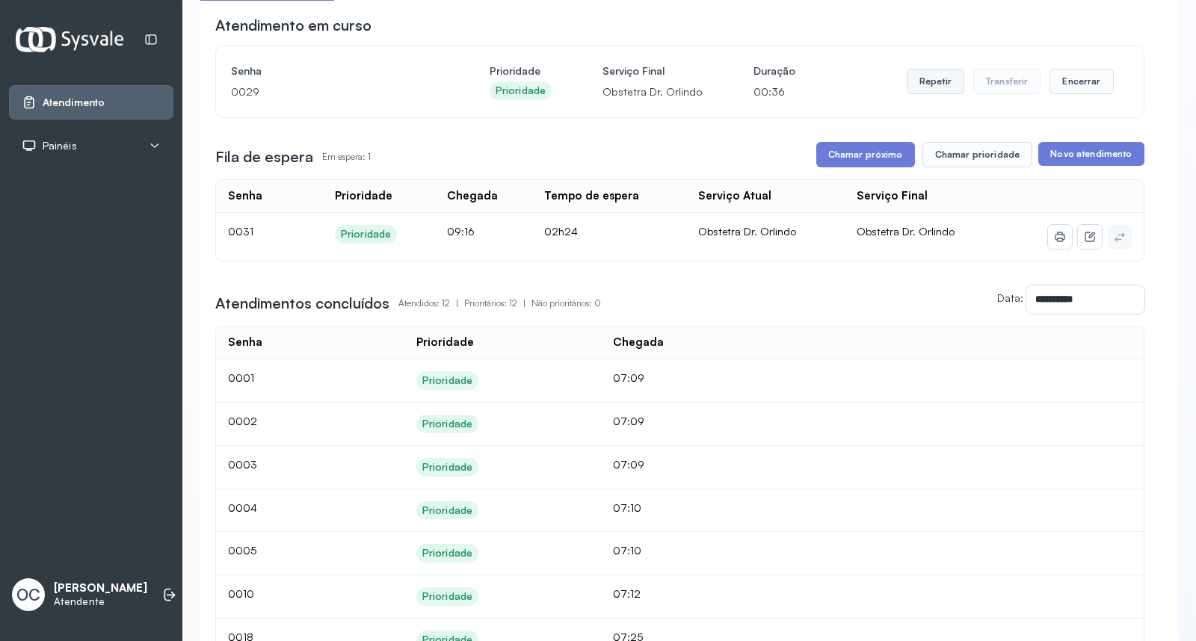
click at [942, 83] on button "Repetir" at bounding box center [936, 81] width 58 height 25
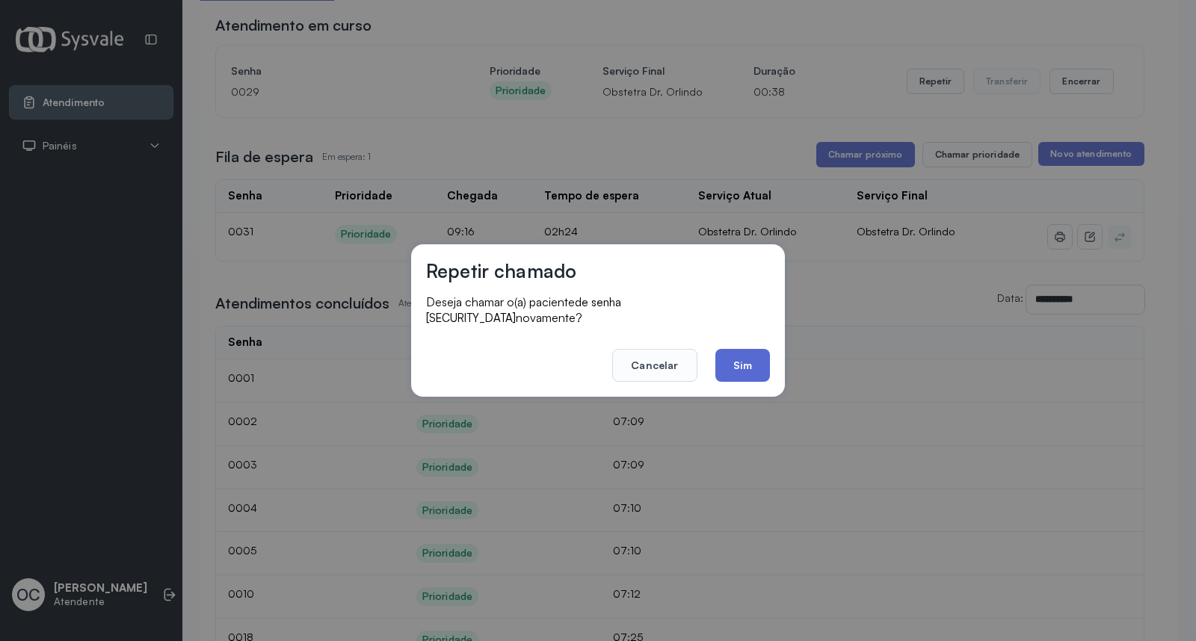
click at [752, 353] on button "Sim" at bounding box center [742, 365] width 55 height 33
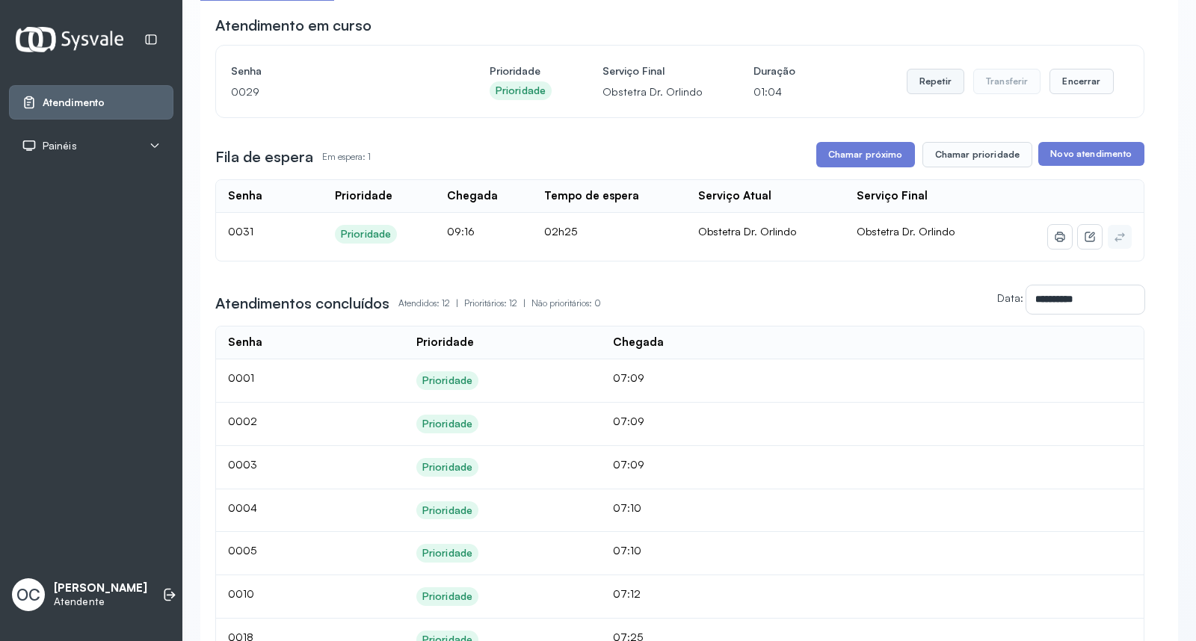
click at [935, 83] on button "Repetir" at bounding box center [936, 81] width 58 height 25
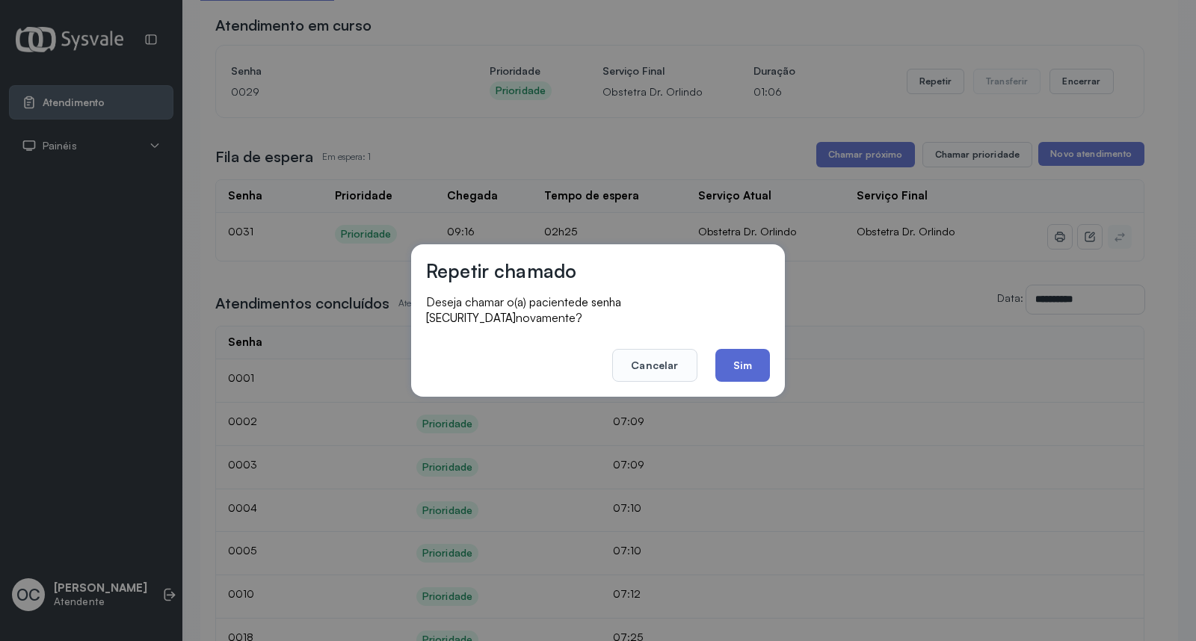
click at [750, 355] on button "Sim" at bounding box center [742, 365] width 55 height 33
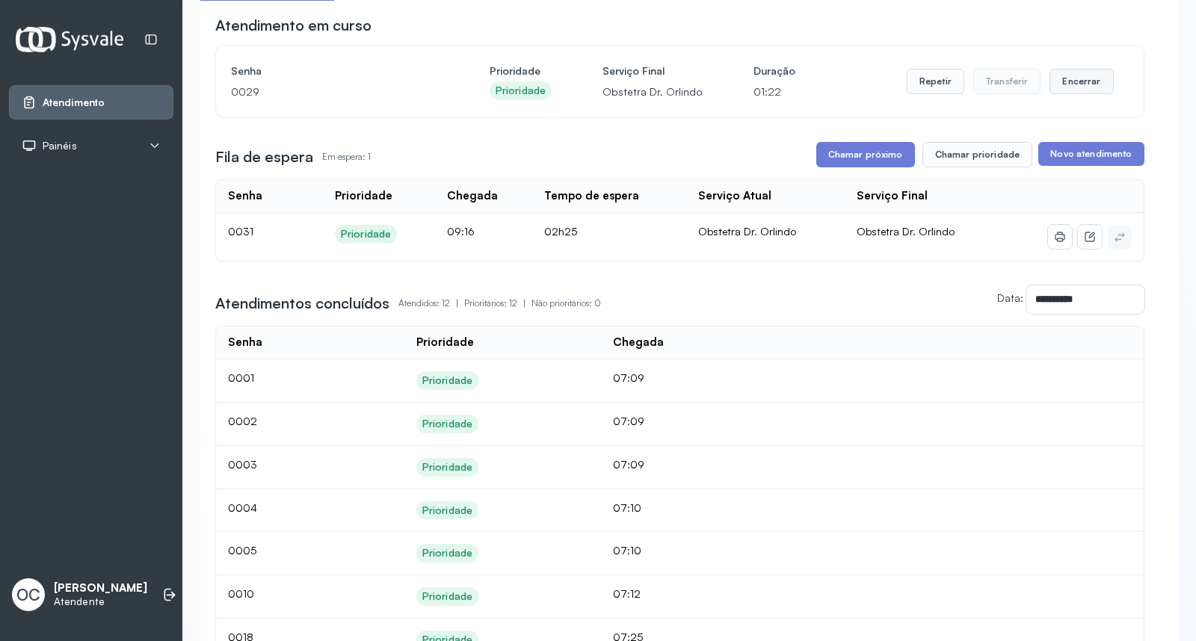
click at [1059, 80] on button "Encerrar" at bounding box center [1082, 81] width 64 height 25
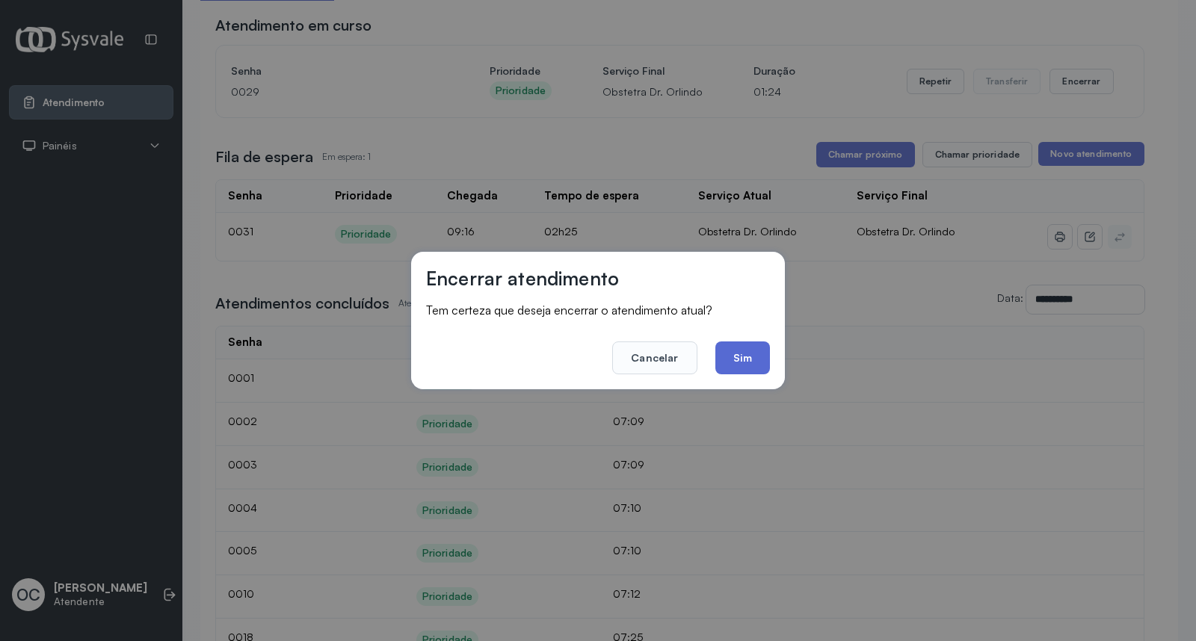
click at [737, 357] on button "Sim" at bounding box center [742, 358] width 55 height 33
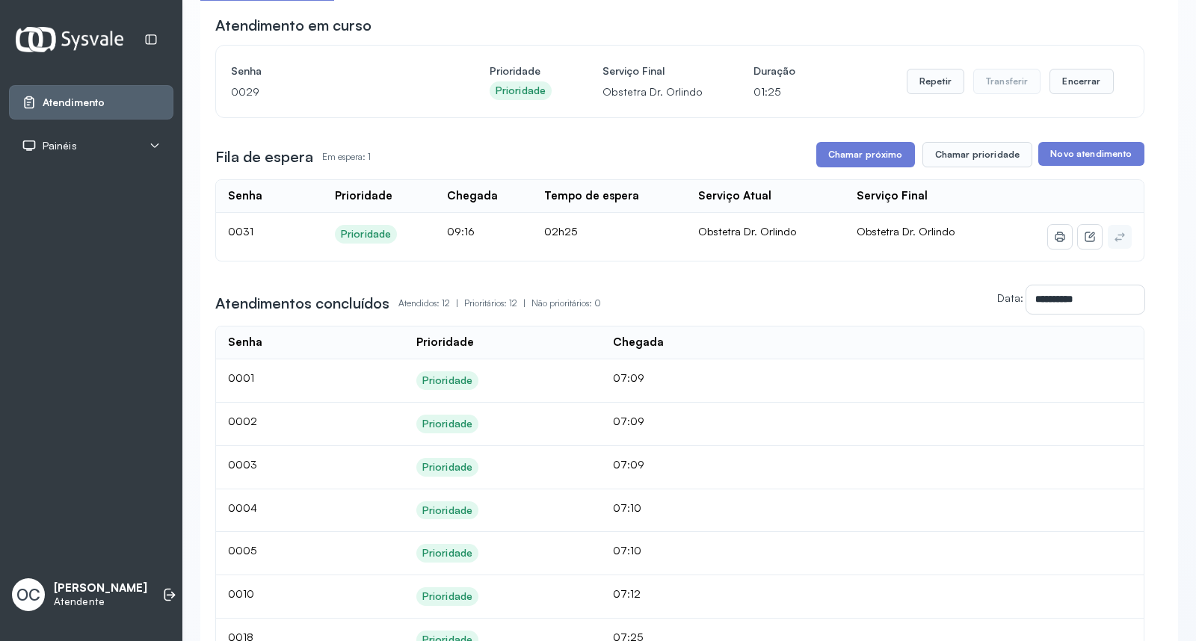
scroll to position [0, 0]
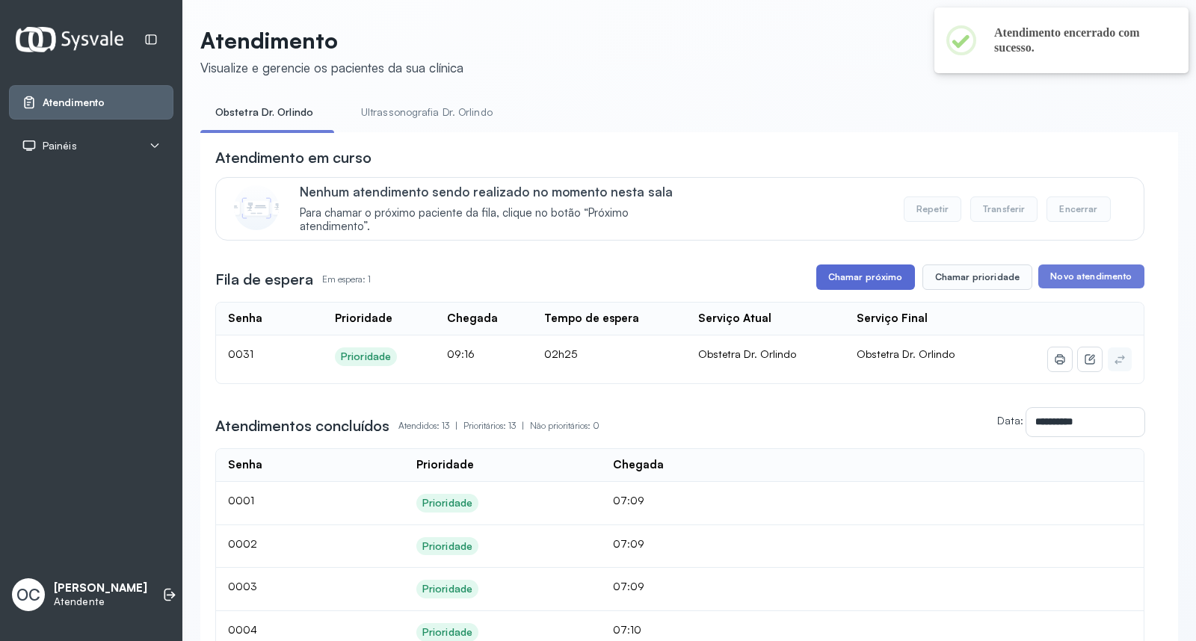
click at [860, 285] on button "Chamar próximo" at bounding box center [865, 277] width 99 height 25
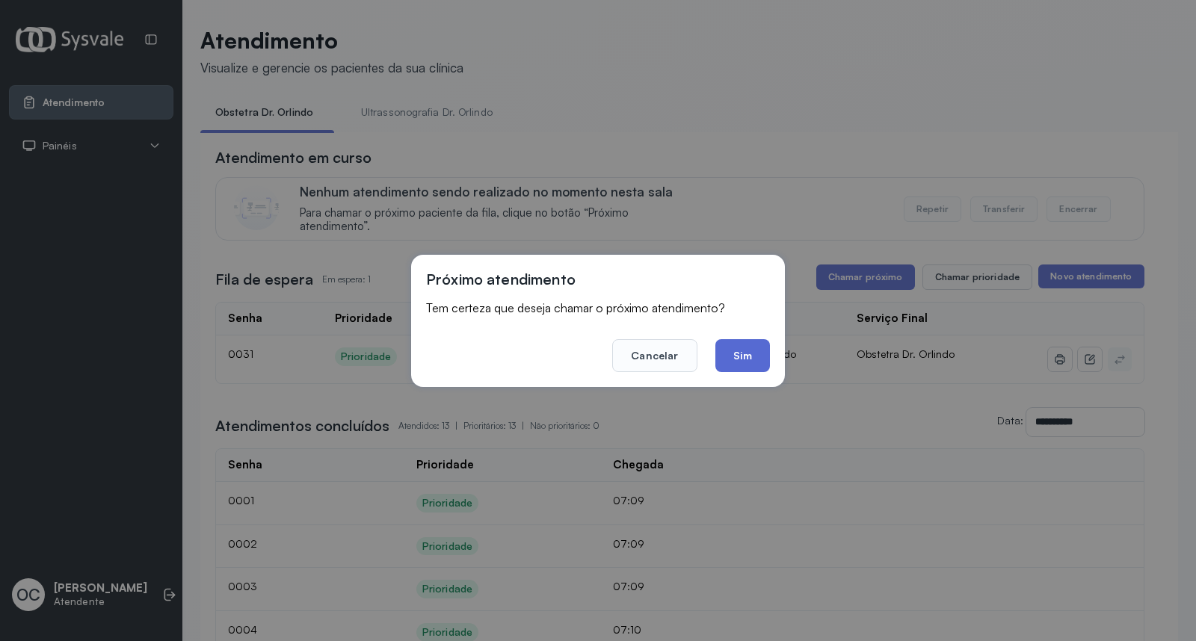
click at [745, 355] on button "Sim" at bounding box center [742, 355] width 55 height 33
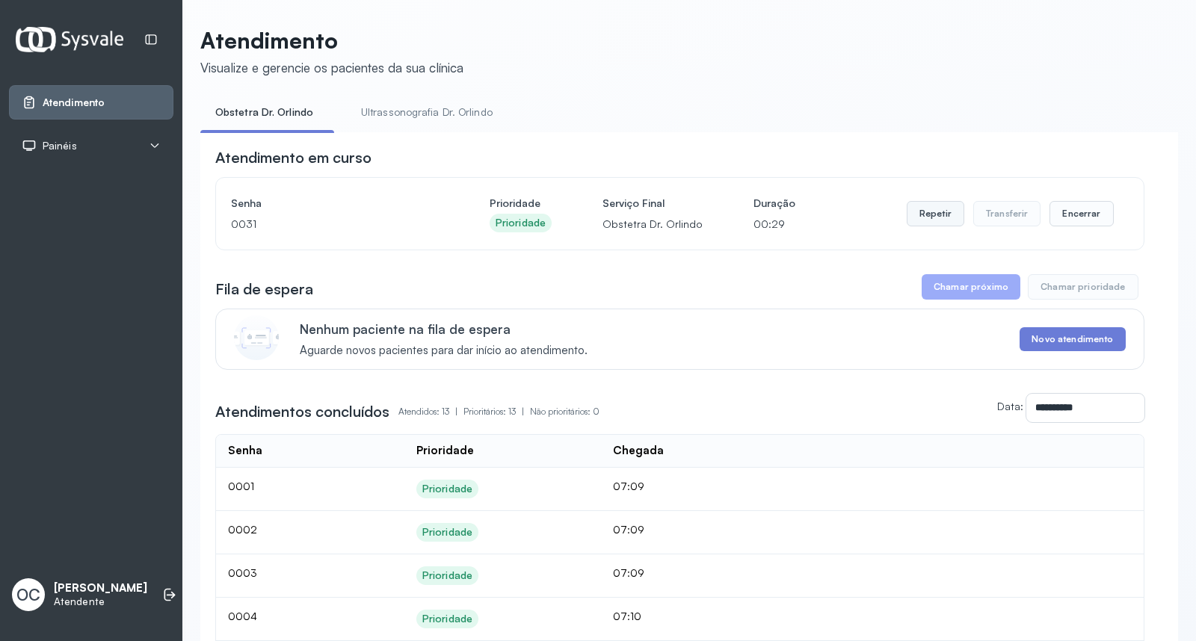
click at [943, 217] on button "Repetir" at bounding box center [936, 213] width 58 height 25
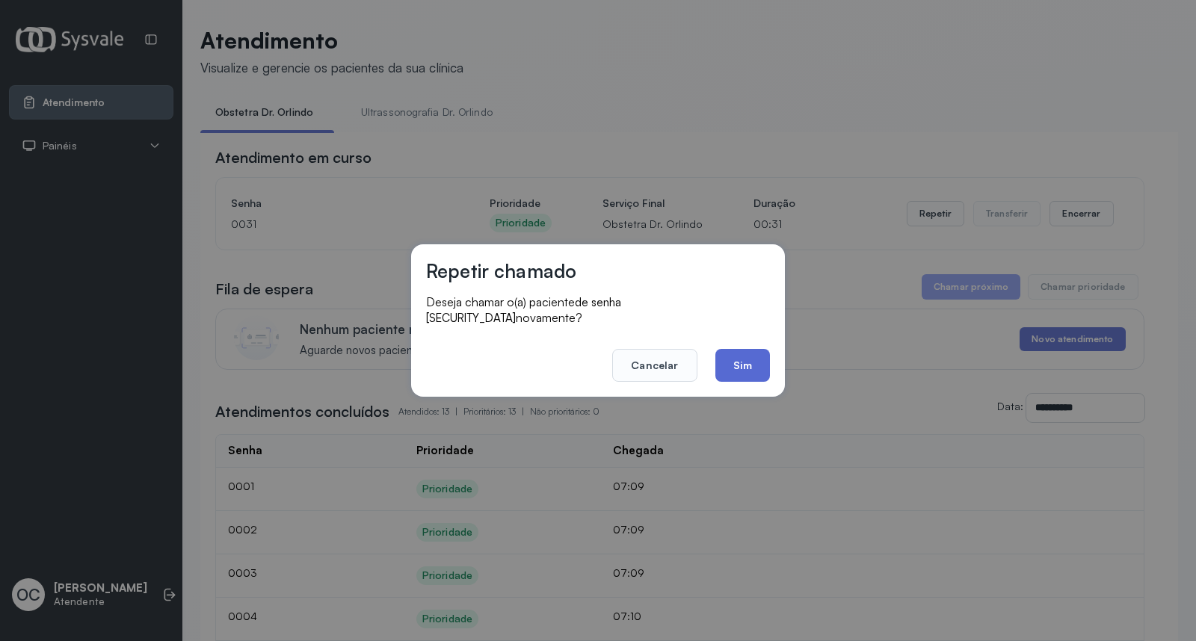
click at [757, 355] on button "Sim" at bounding box center [742, 365] width 55 height 33
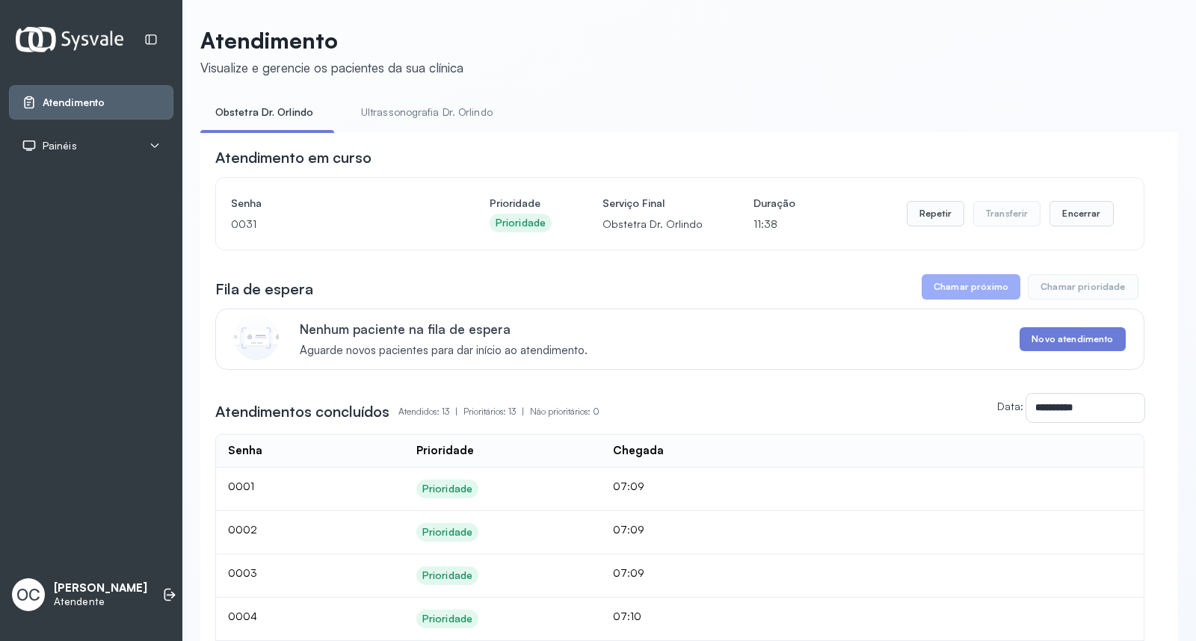
click at [970, 292] on button "Chamar próximo" at bounding box center [971, 286] width 99 height 25
click at [955, 290] on button "Chamar próximo" at bounding box center [971, 286] width 99 height 25
click at [931, 219] on button "Repetir" at bounding box center [936, 213] width 58 height 25
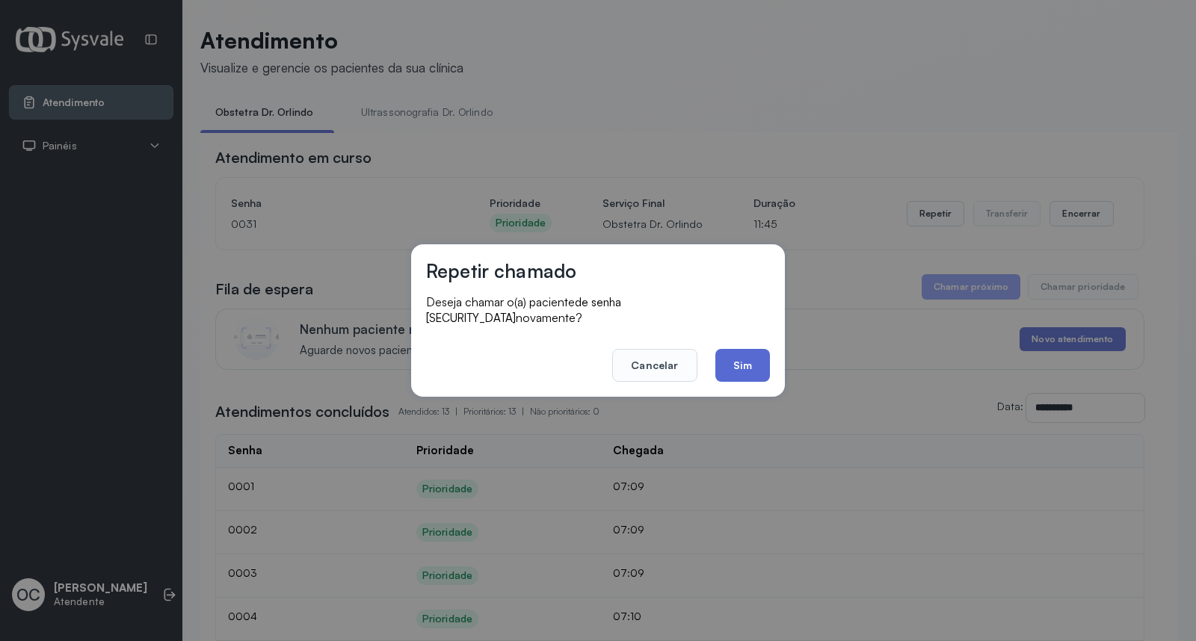
click at [756, 353] on button "Sim" at bounding box center [742, 365] width 55 height 33
